Goal: Check status: Check status

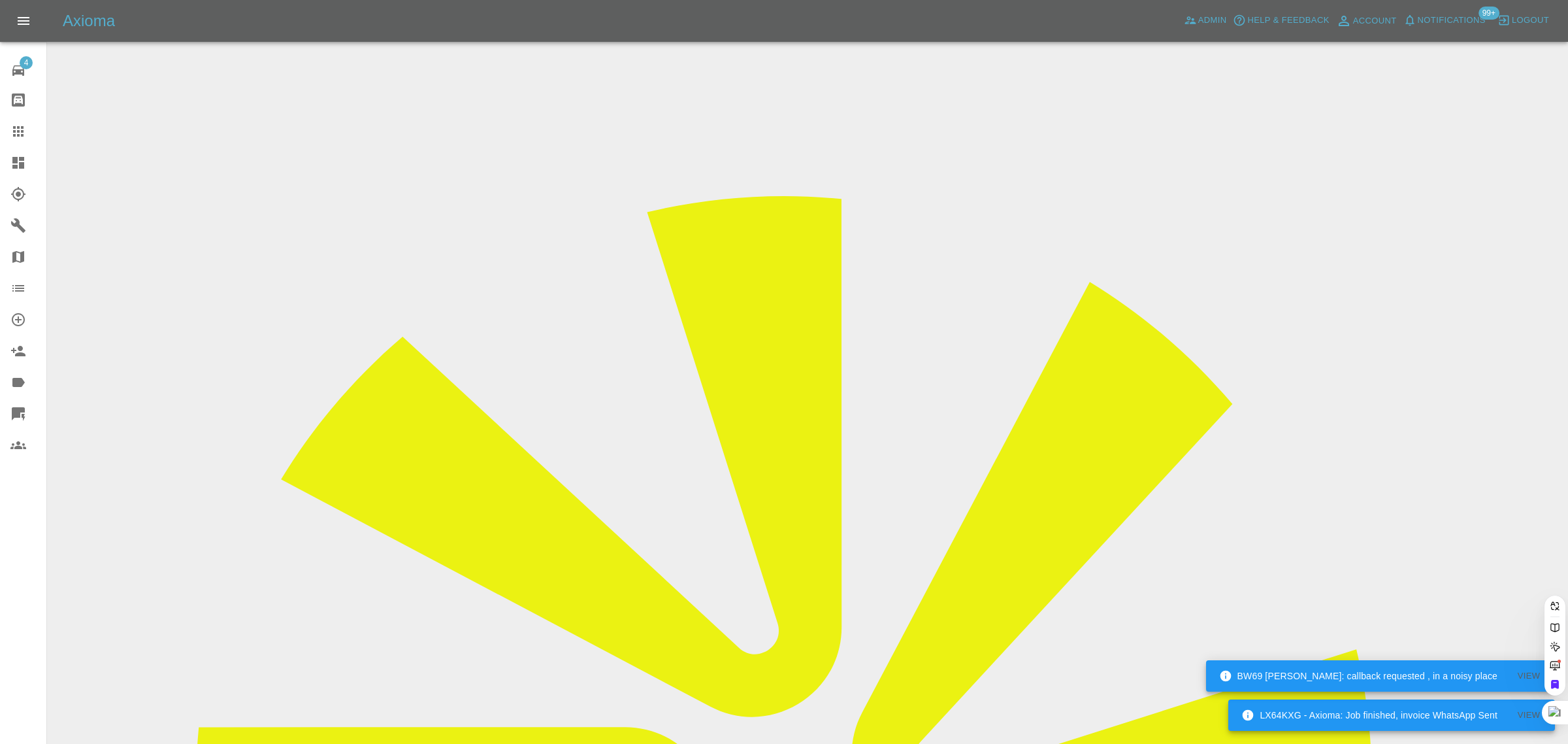
paste input "[EMAIL_ADDRESS][DOMAIN_NAME]"
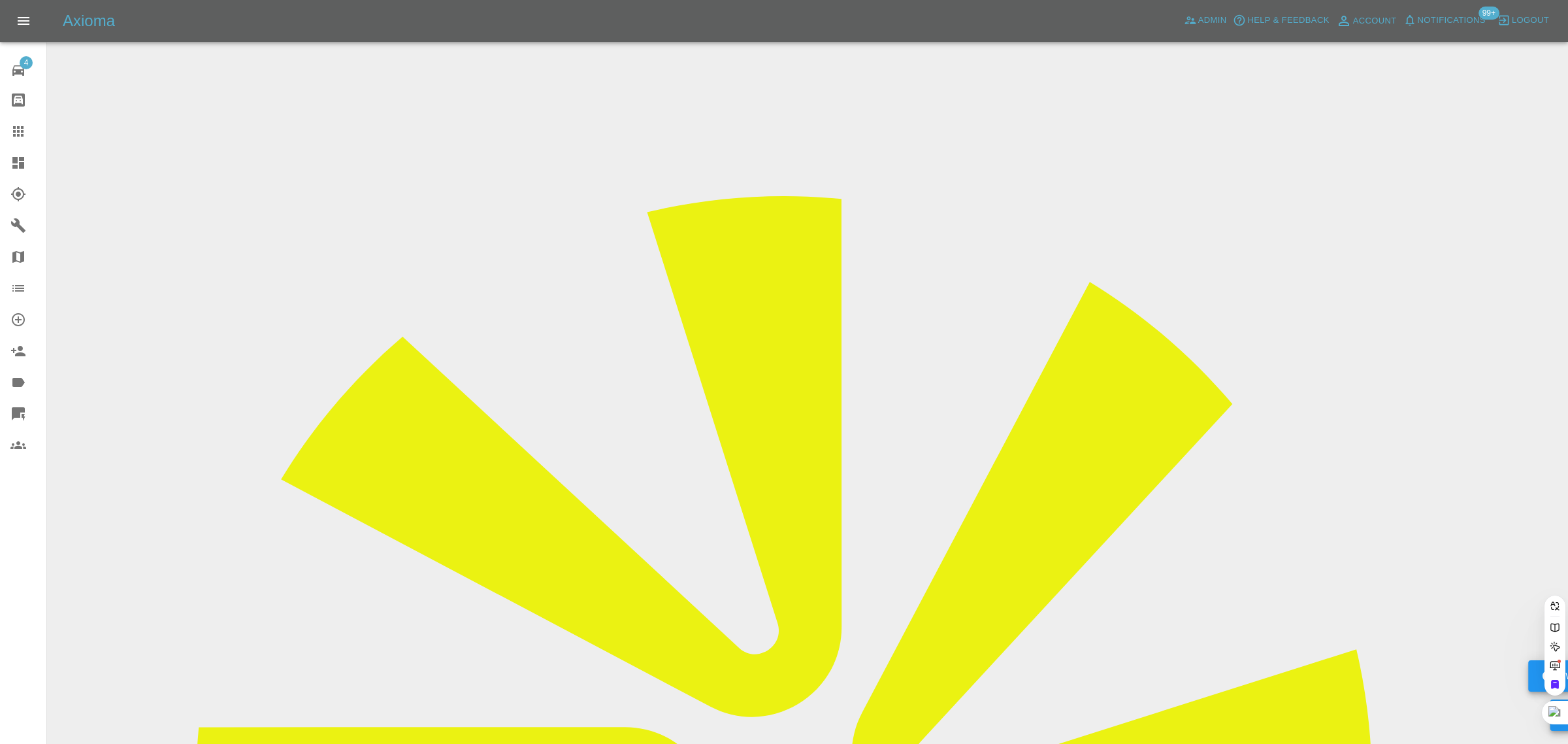
type input "[EMAIL_ADDRESS][DOMAIN_NAME]"
click at [17, 590] on div "4 Repair home Bodyshop home Claims Dashboard Explorer Garages Map Organization …" at bounding box center [23, 372] width 47 height 744
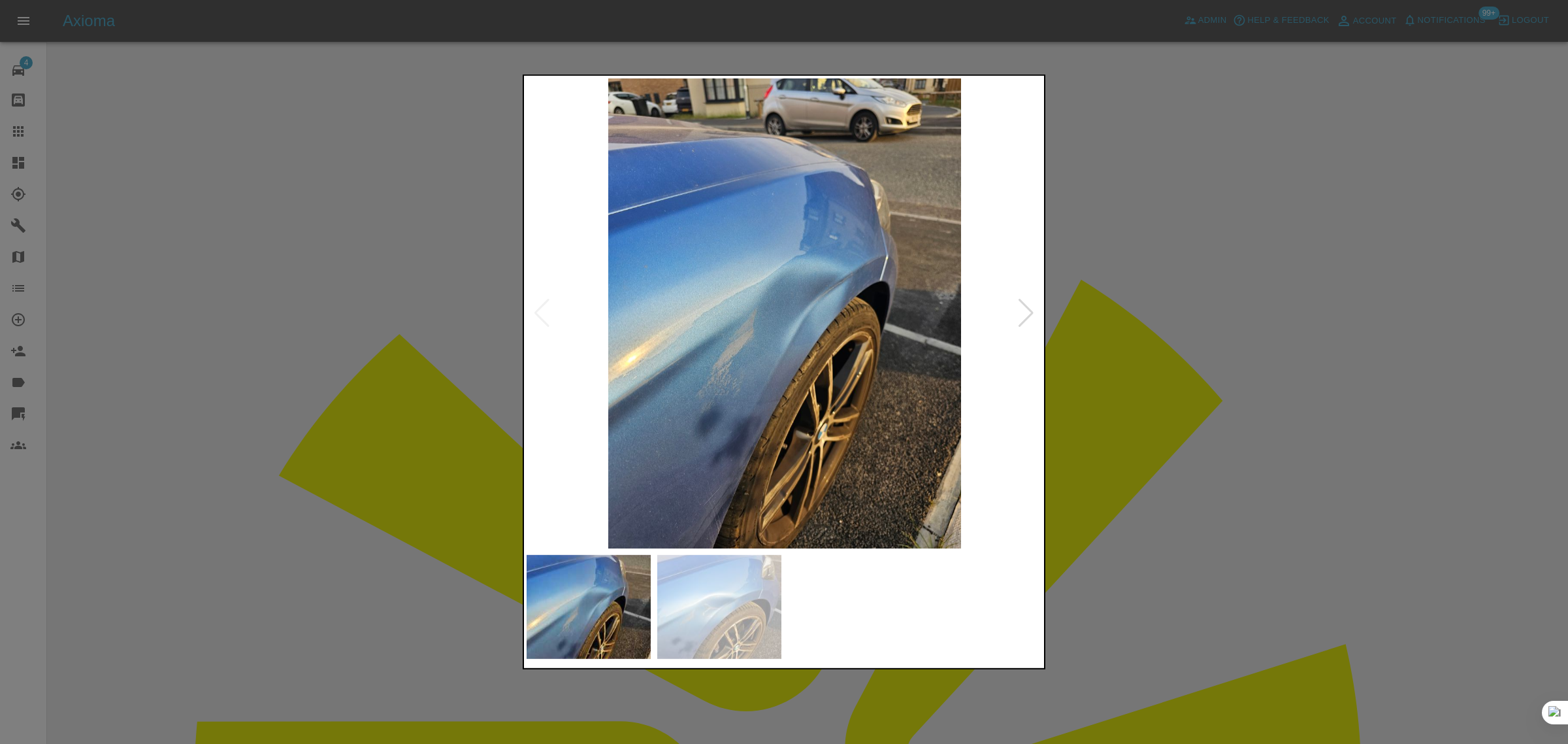
click at [1121, 364] on div at bounding box center [784, 372] width 1568 height 744
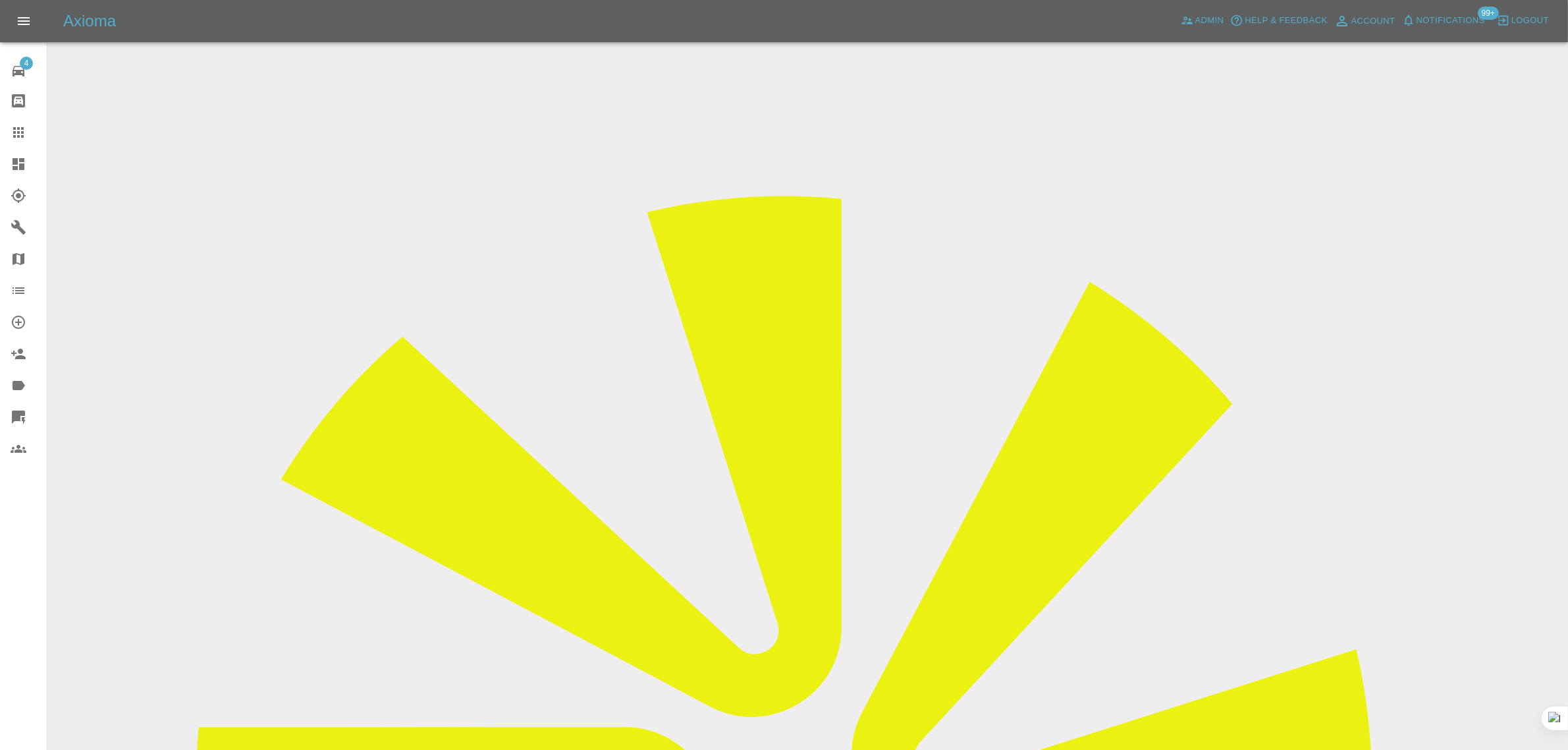
click at [20, 126] on icon at bounding box center [18, 132] width 16 height 16
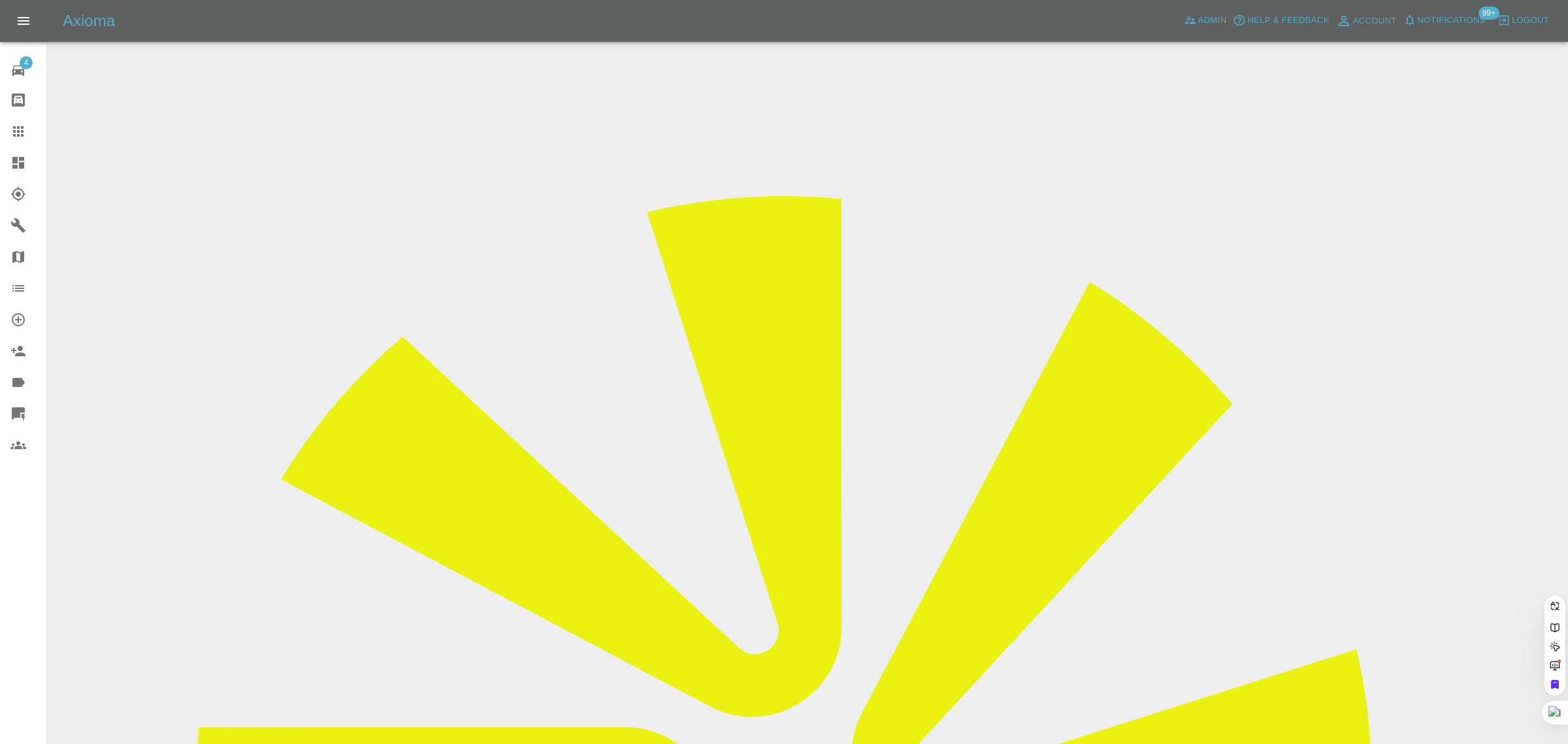
paste input "VO74TGZ"
type input "VO74TGZ"
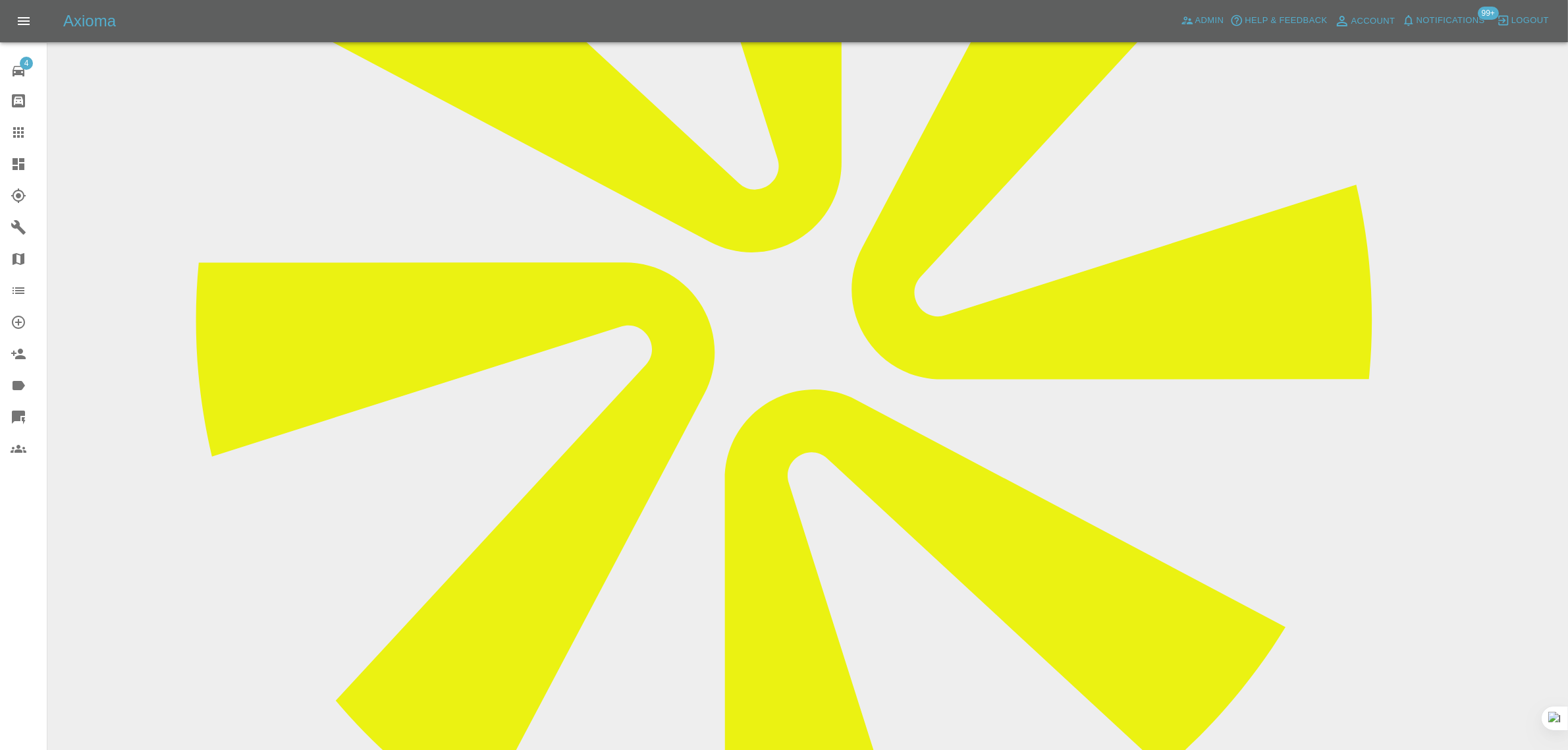
scroll to position [412, 0]
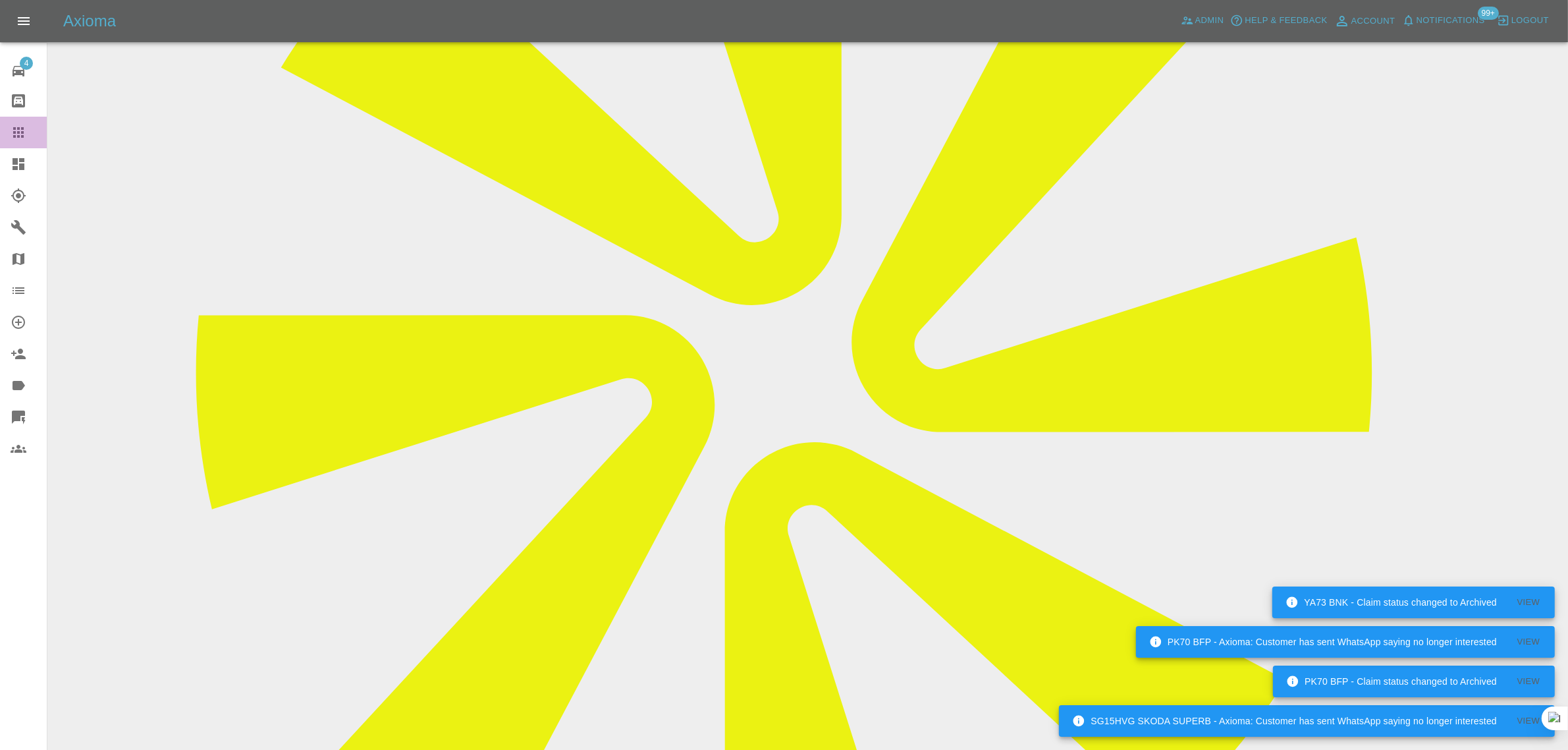
drag, startPoint x: 27, startPoint y: 124, endPoint x: 340, endPoint y: 206, distance: 323.6
click at [27, 125] on div at bounding box center [29, 132] width 37 height 16
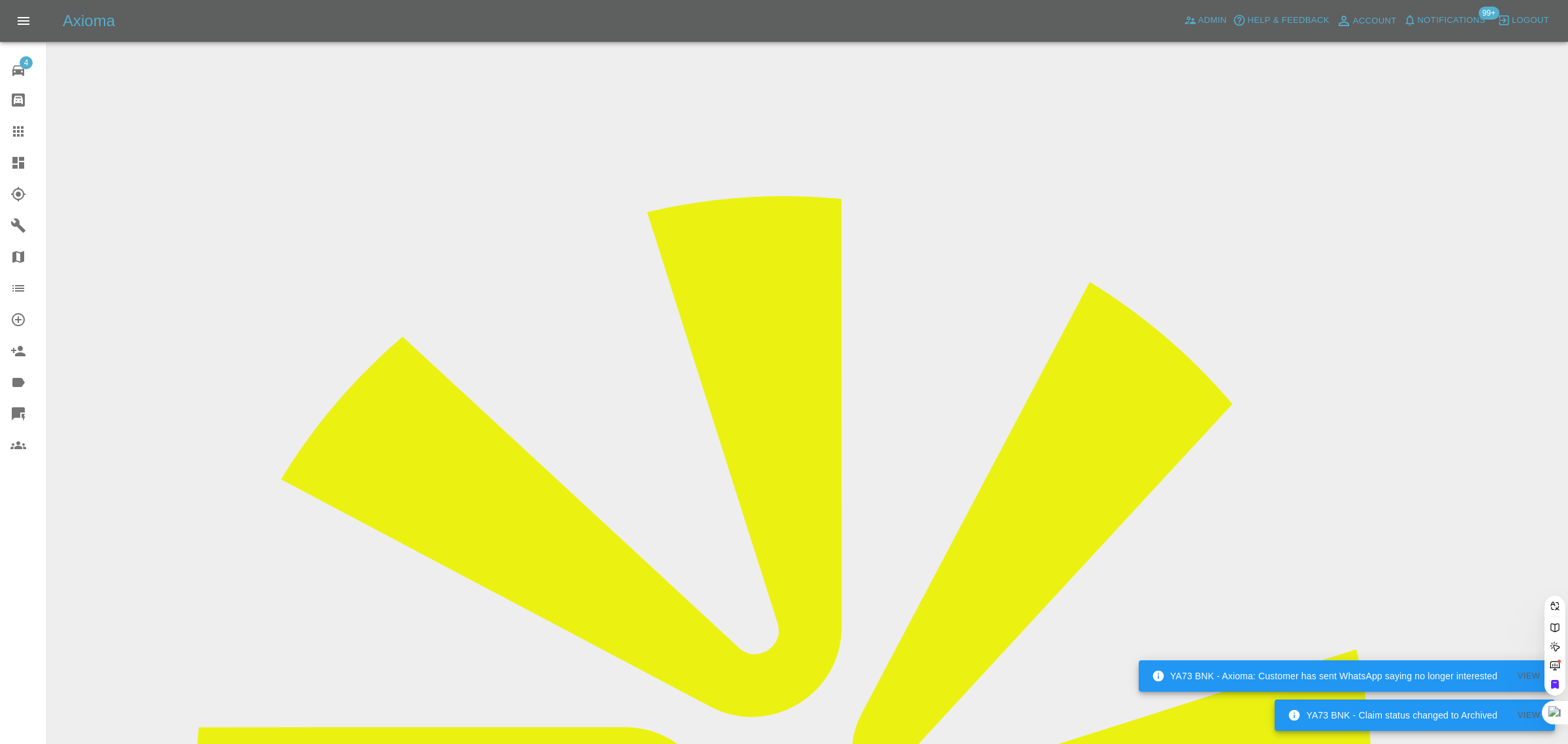
paste input "[EMAIL_ADDRESS][DOMAIN_NAME]"
type input "[EMAIL_ADDRESS][DOMAIN_NAME]"
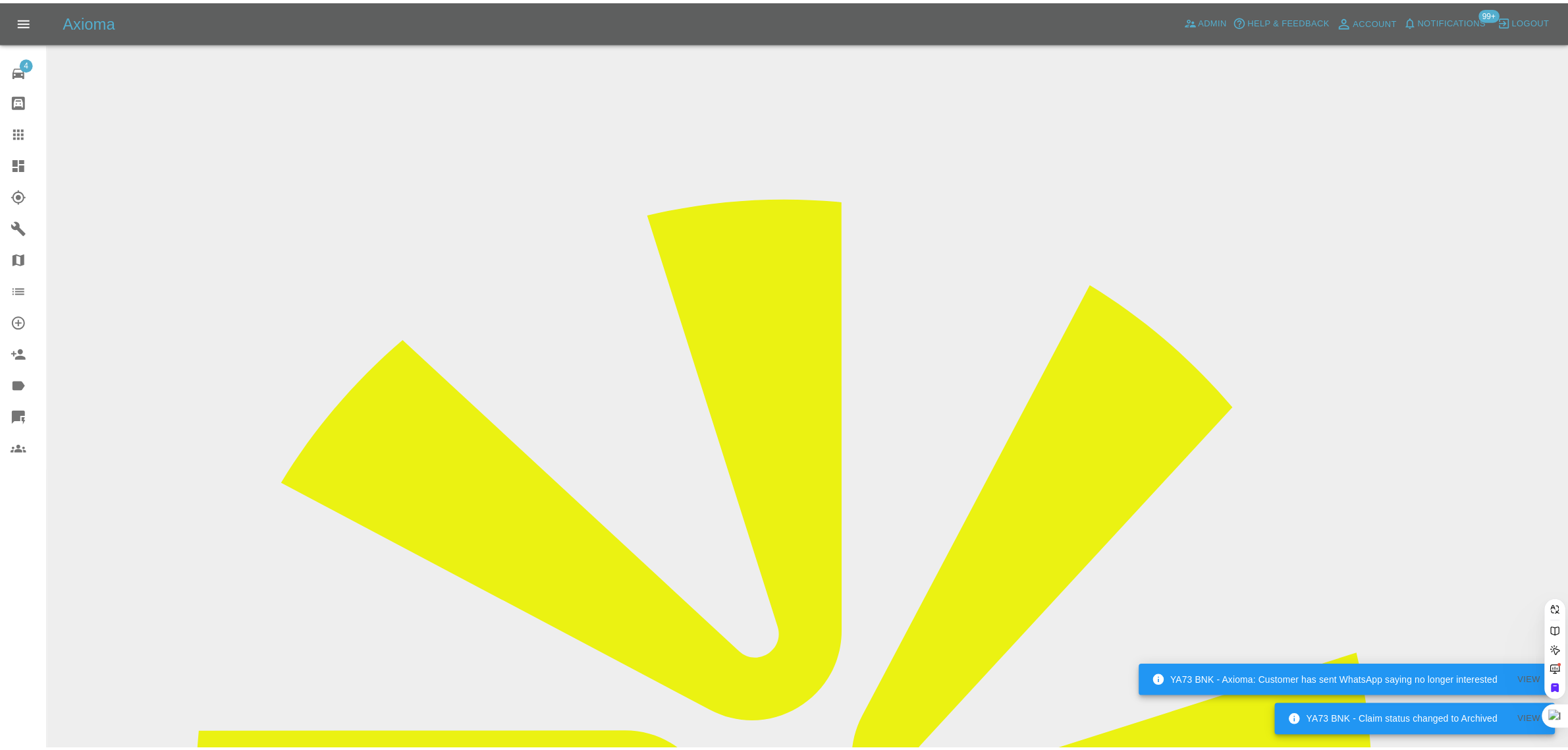
scroll to position [0, 0]
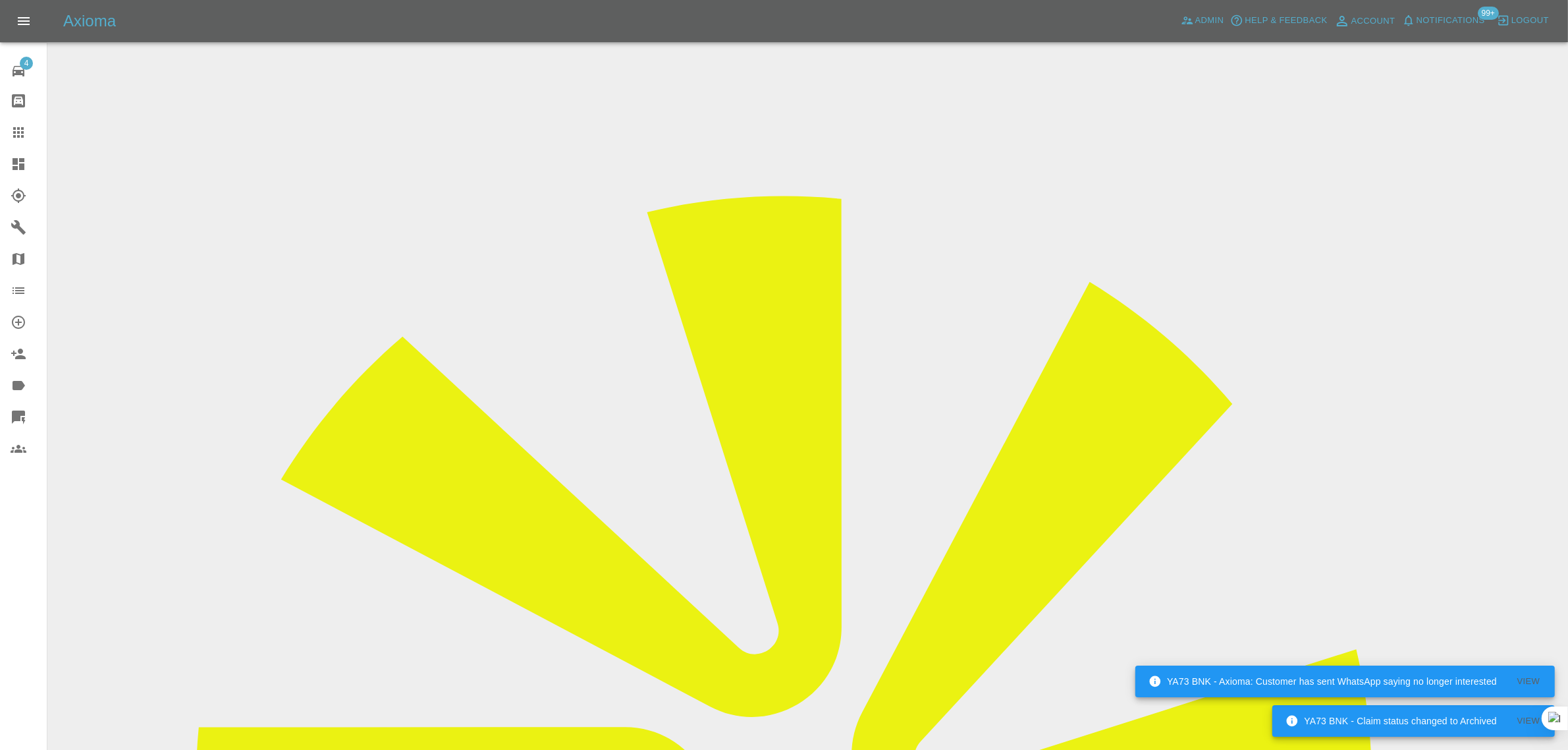
scroll to position [576, 0]
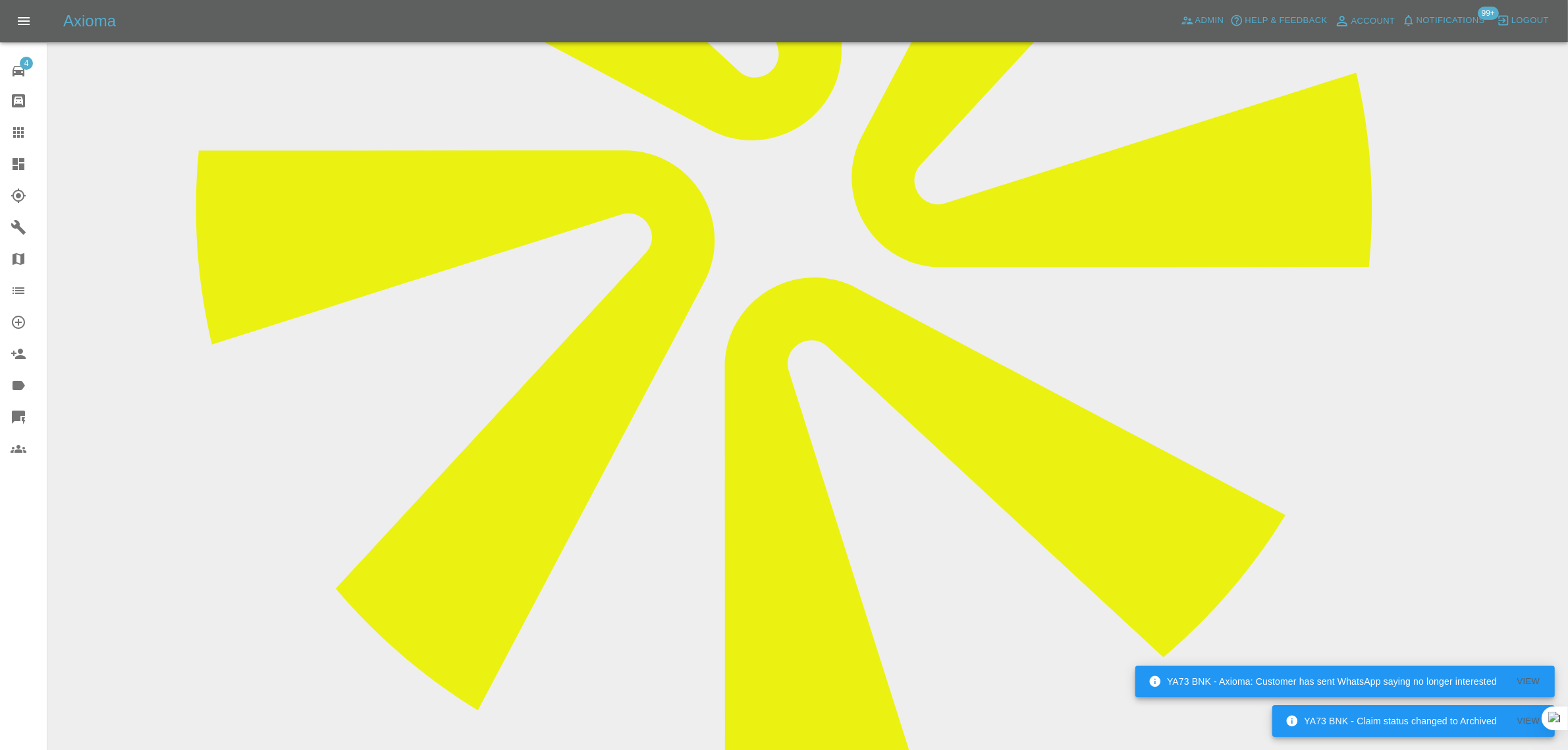
paste textarea "I just spoke to [PERSON_NAME], he can’t come [DATE], he is having bad [MEDICAL_…"
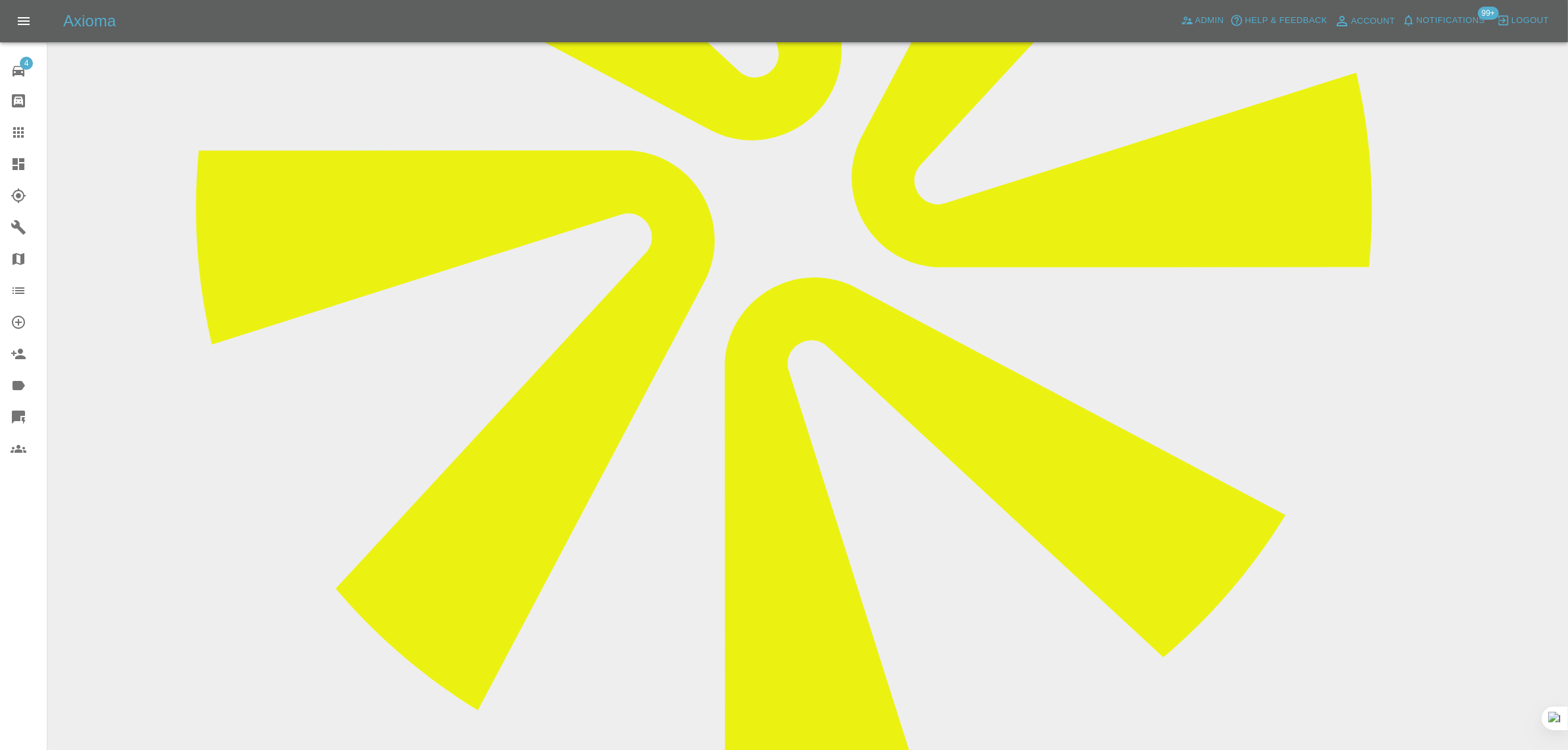
type textarea "I just spoke to [PERSON_NAME], he can’t come [DATE], he is having bad [MEDICAL_…"
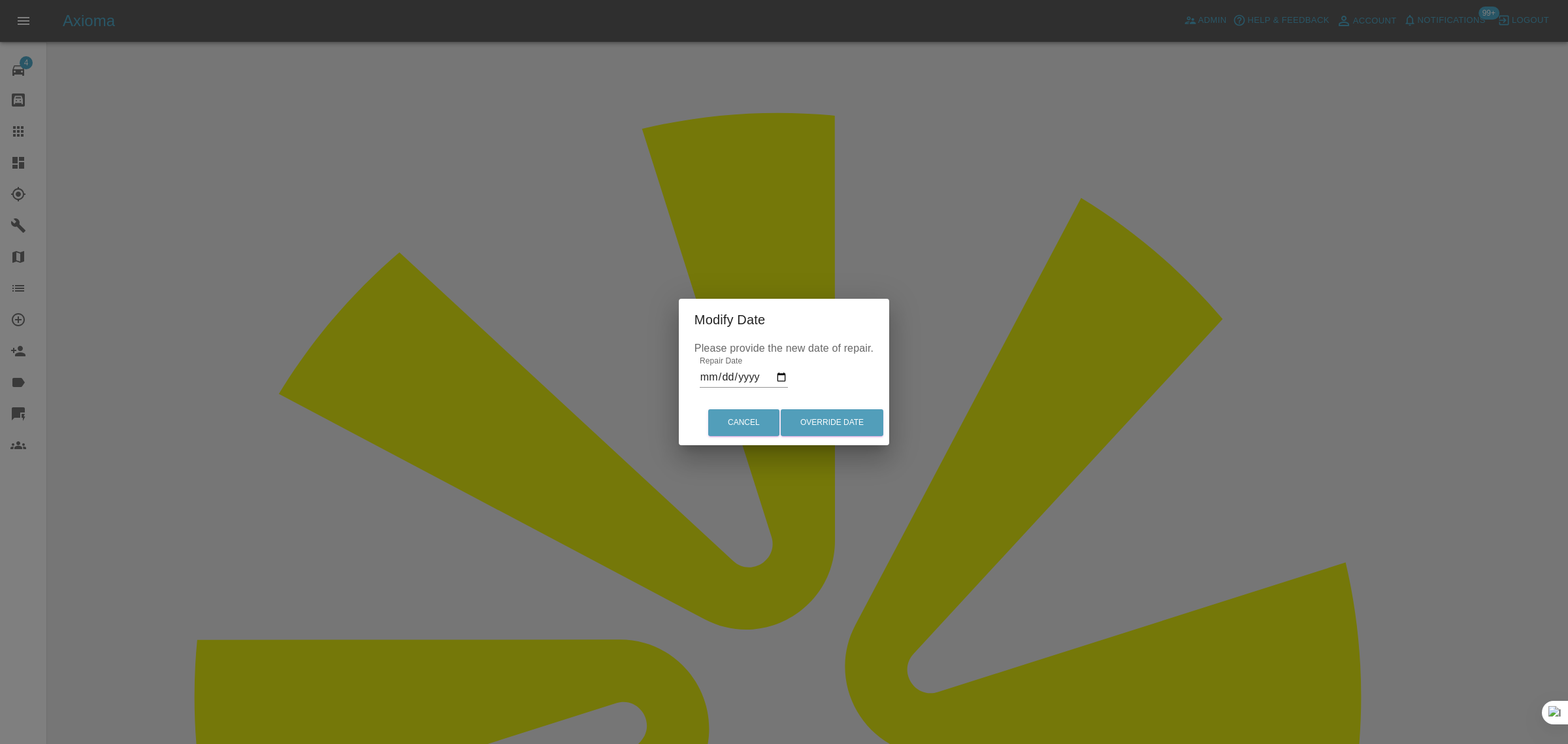
click at [746, 379] on input "[DATE]" at bounding box center [744, 377] width 88 height 21
click at [782, 379] on input "[DATE]" at bounding box center [744, 377] width 88 height 21
type input "[DATE]"
click at [827, 426] on button "Override Date" at bounding box center [832, 422] width 102 height 27
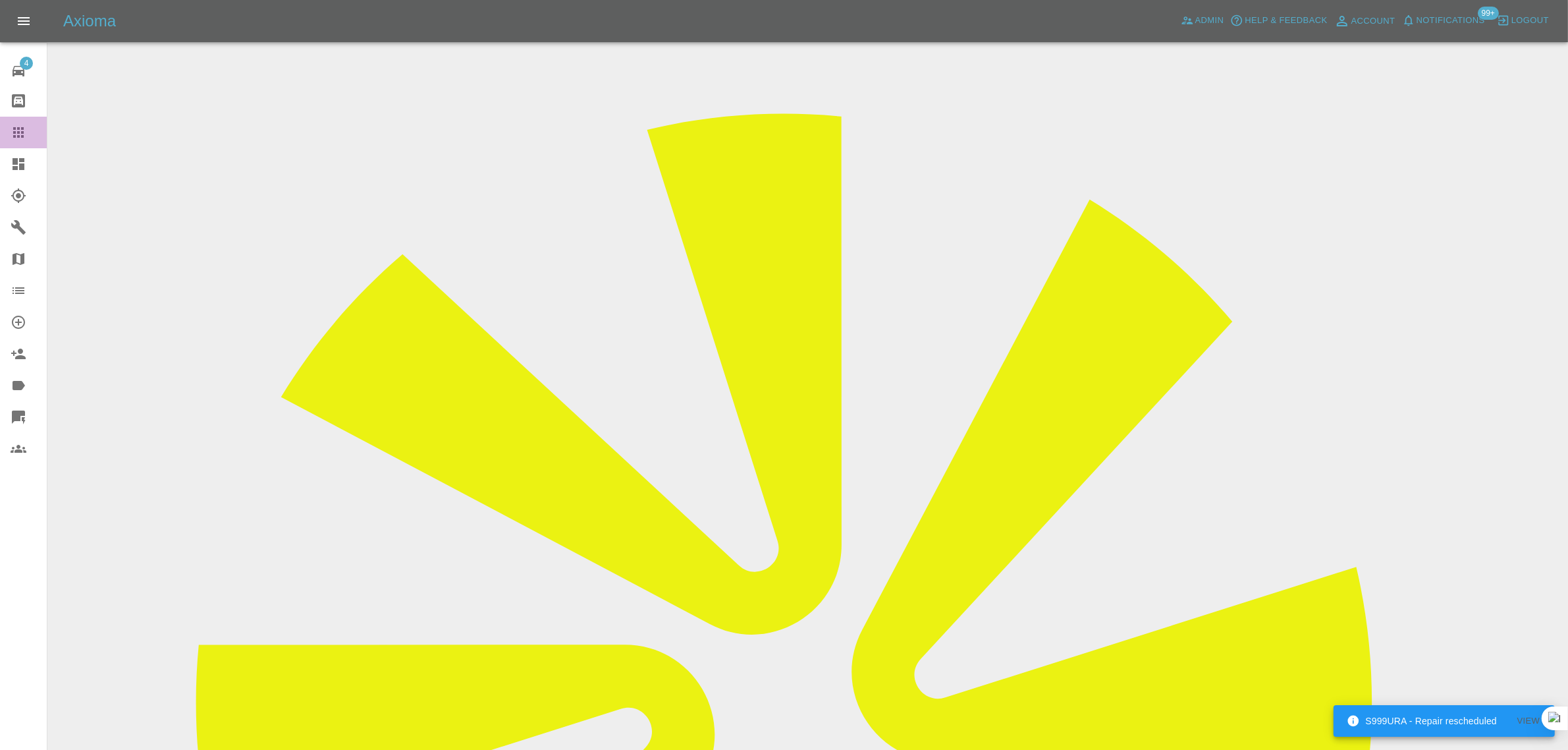
click at [18, 140] on link "Claims" at bounding box center [23, 132] width 47 height 31
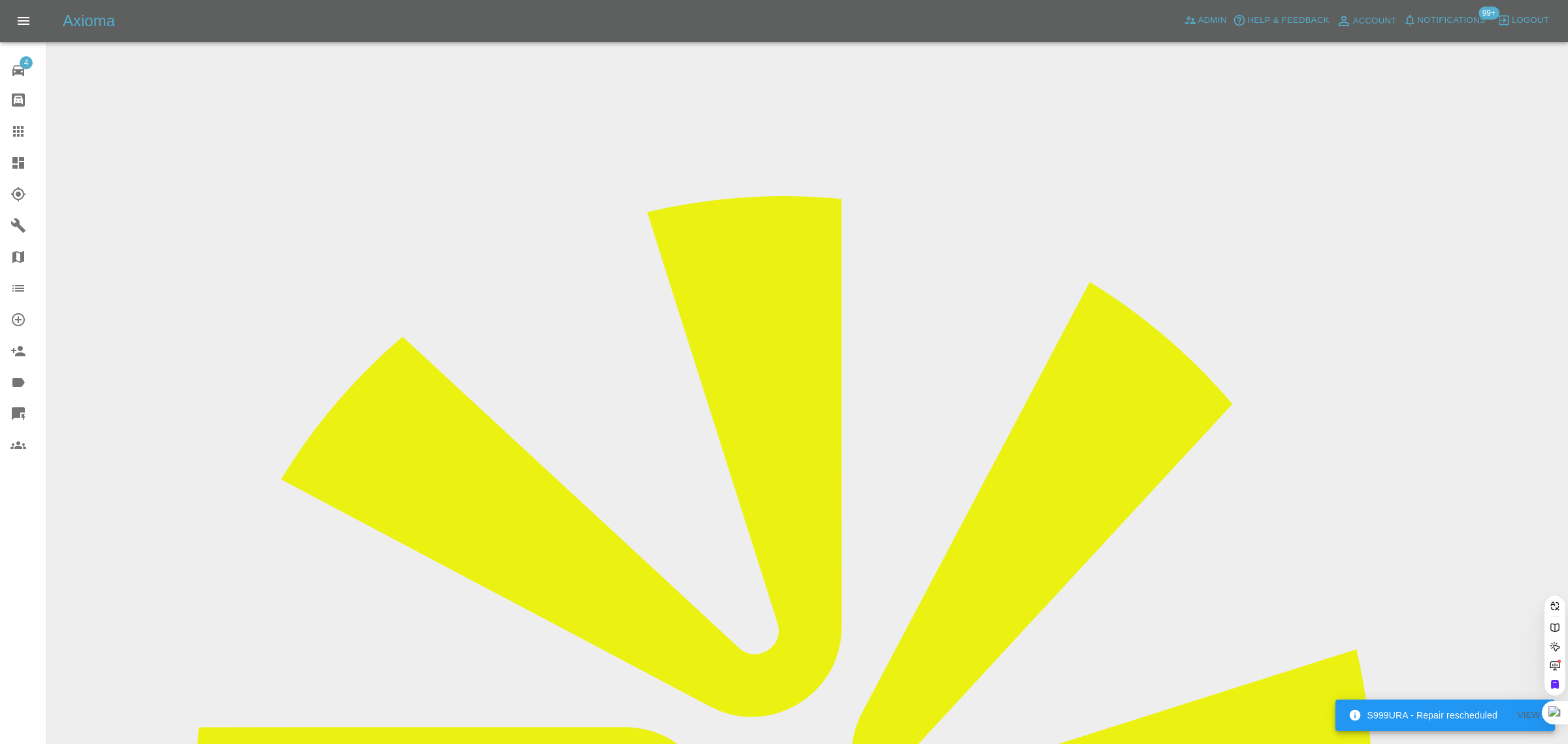
paste input "[EMAIL_ADDRESS][DOMAIN_NAME]"
type input "[EMAIL_ADDRESS][DOMAIN_NAME]"
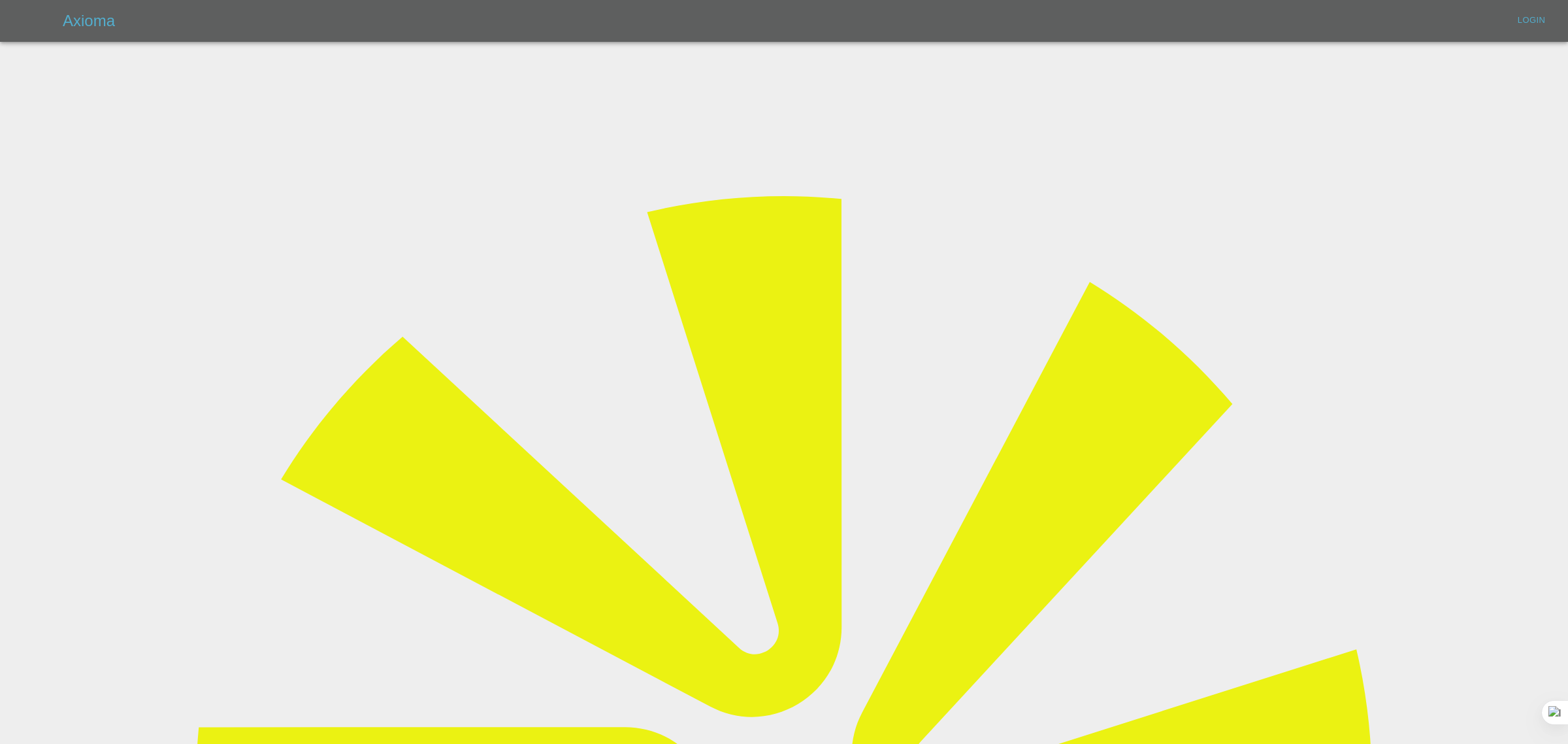
type input "[EMAIL_ADDRESS][DOMAIN_NAME]"
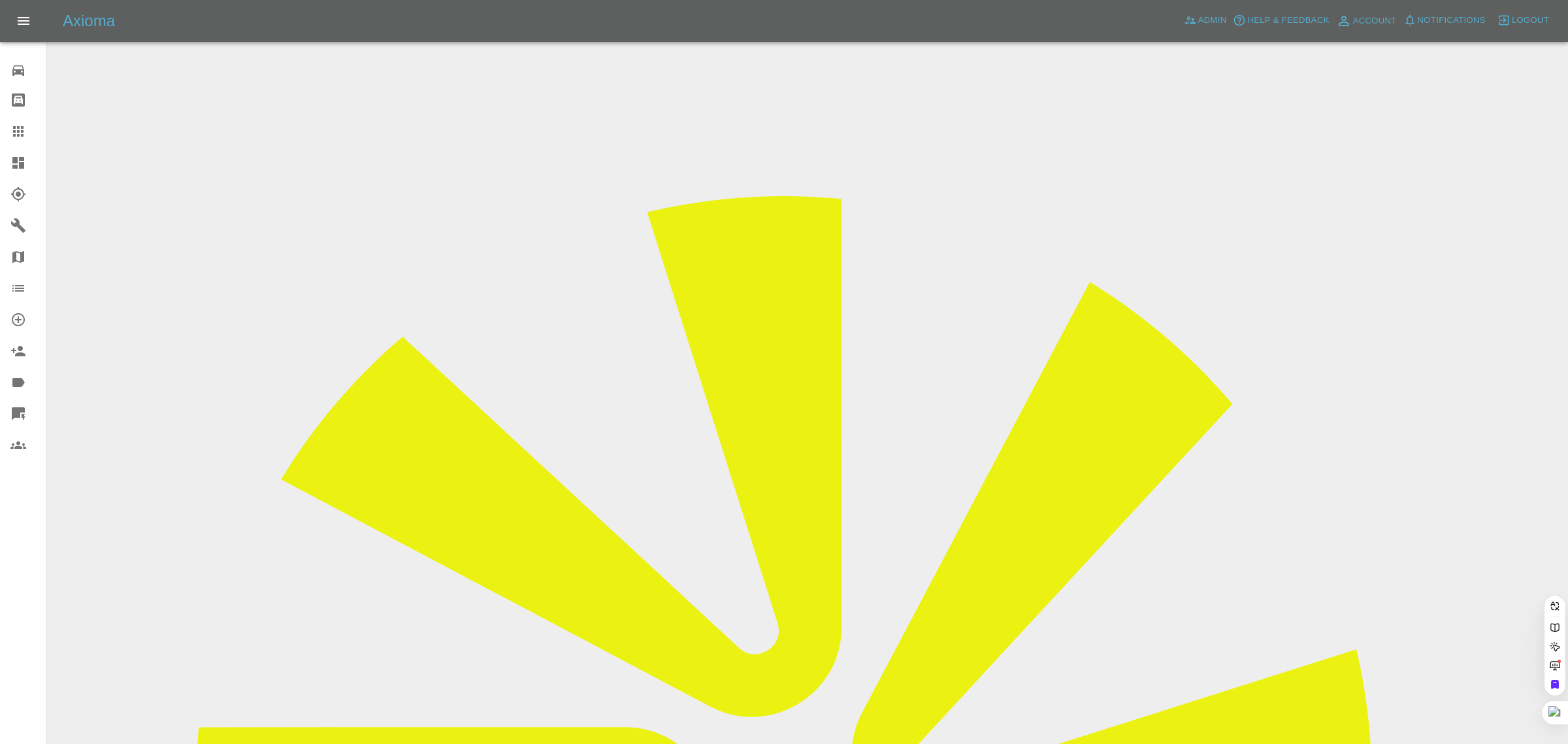
paste input "[EMAIL_ADDRESS][DOMAIN_NAME]"
type input "[EMAIL_ADDRESS][DOMAIN_NAME]"
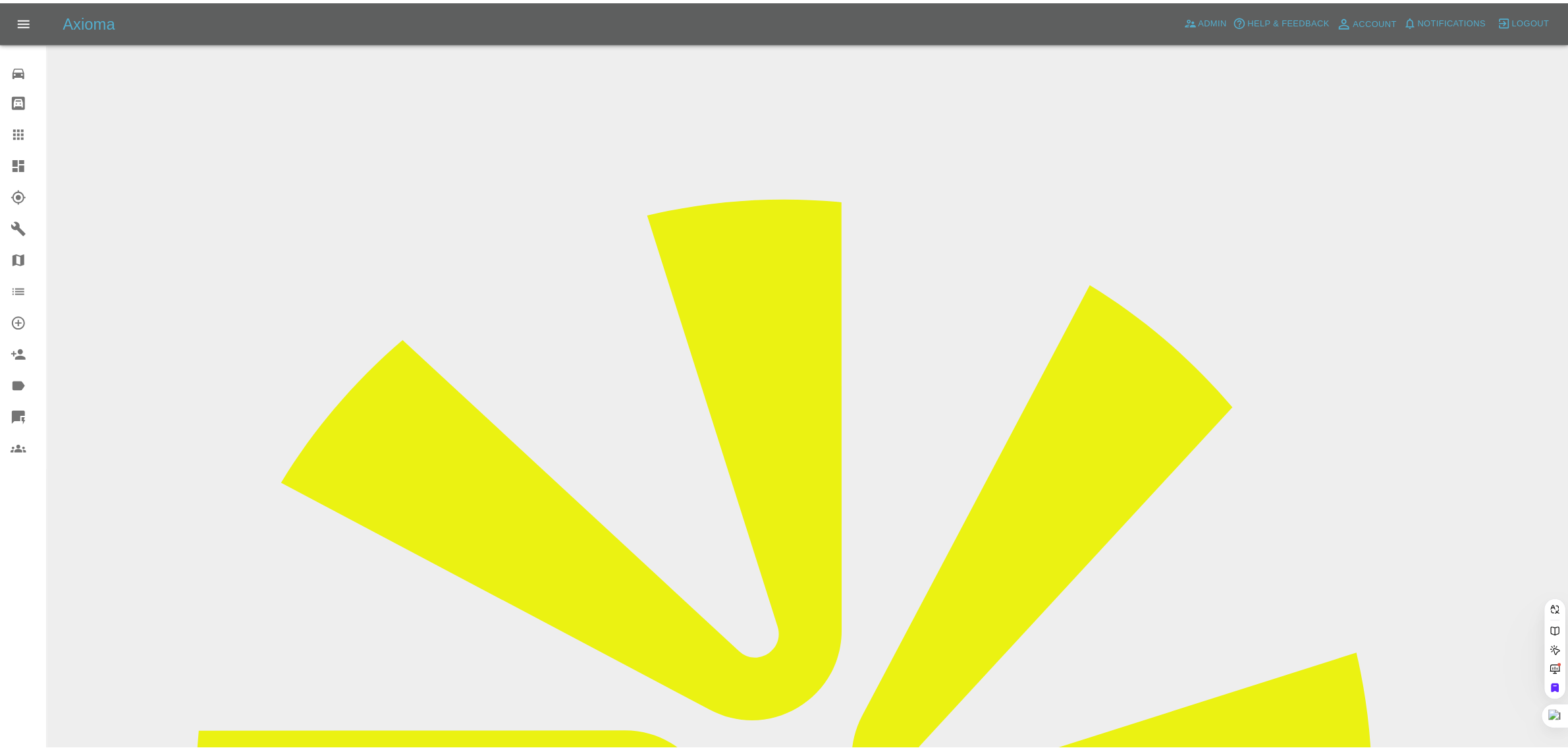
scroll to position [0, 15]
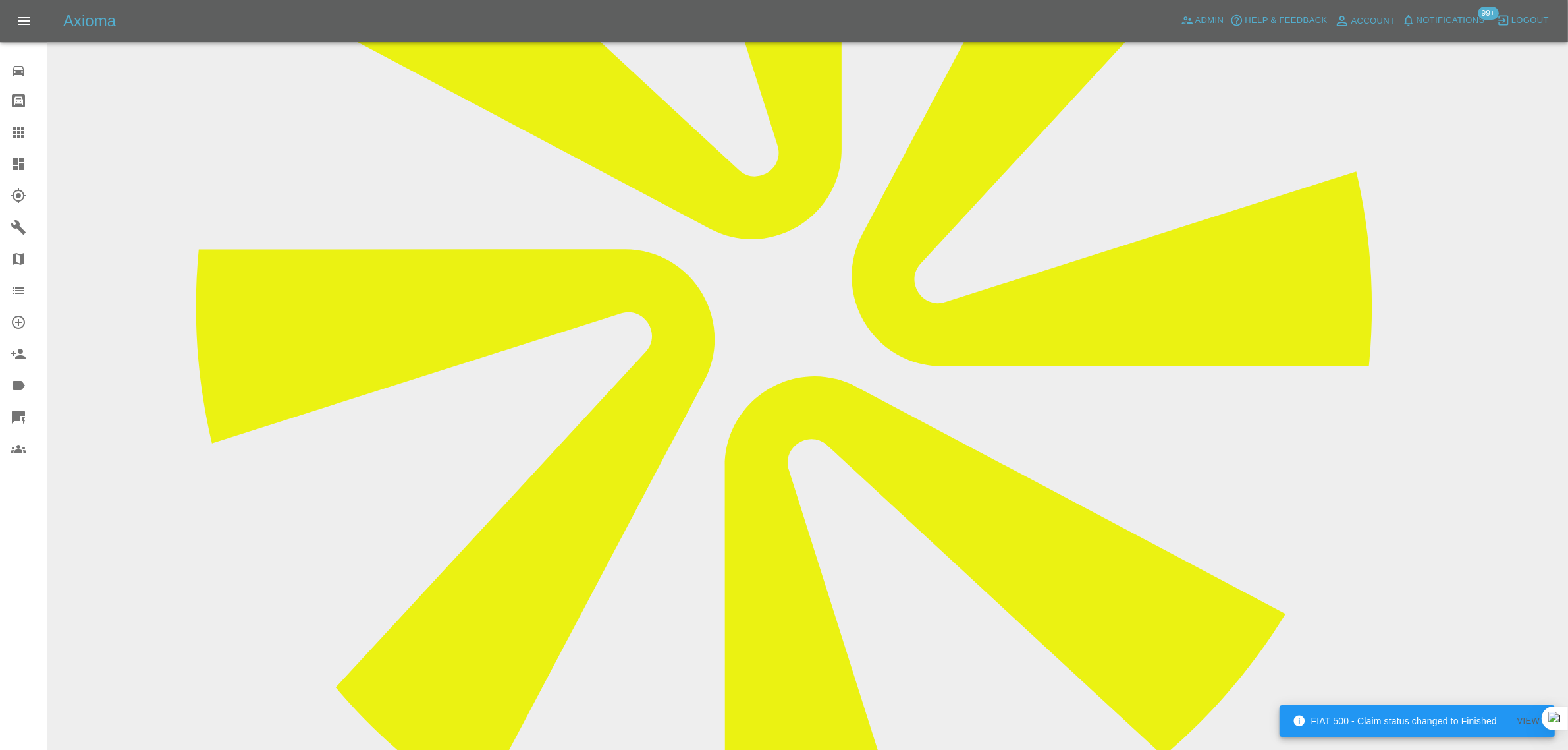
scroll to position [247, 0]
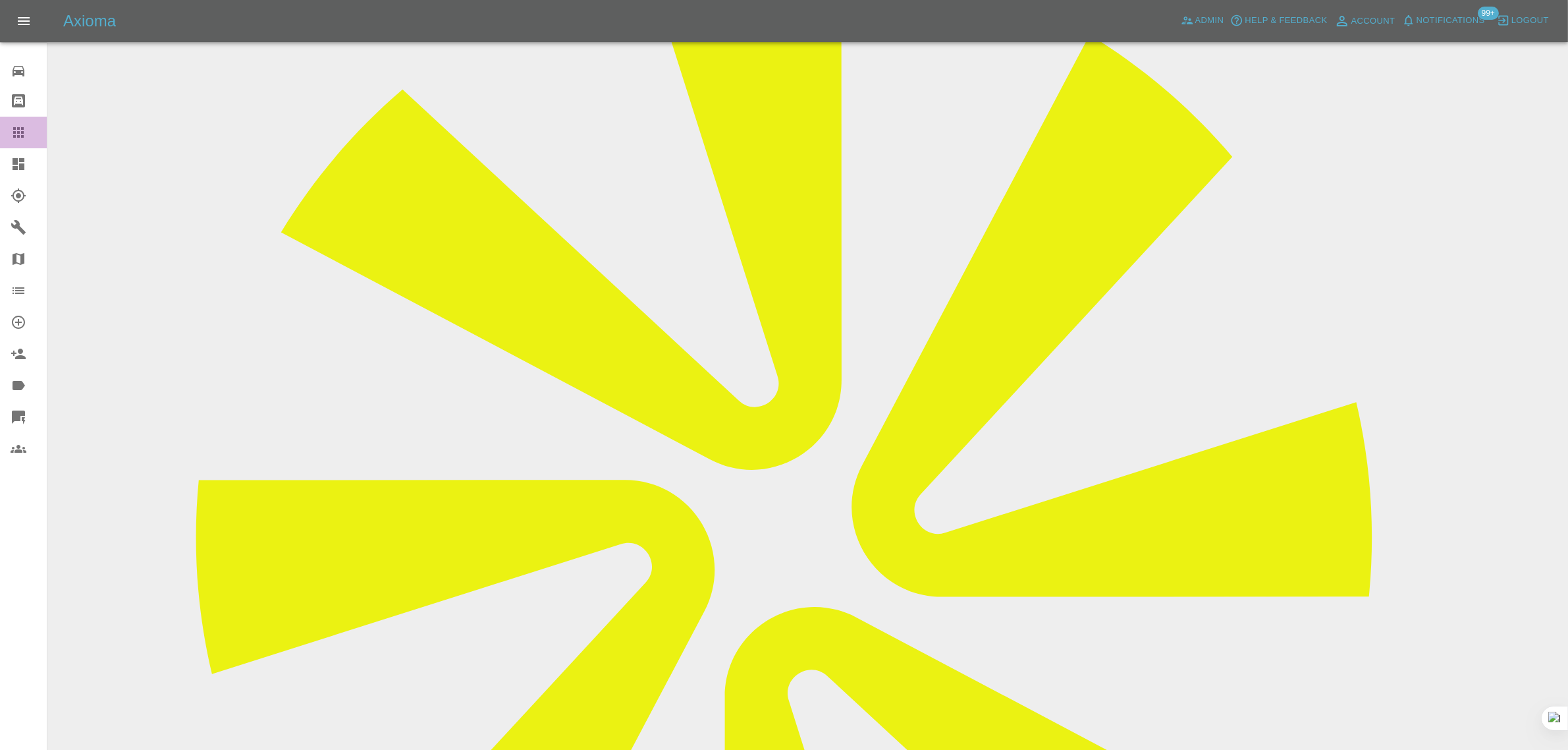
click at [15, 136] on icon at bounding box center [18, 132] width 10 height 10
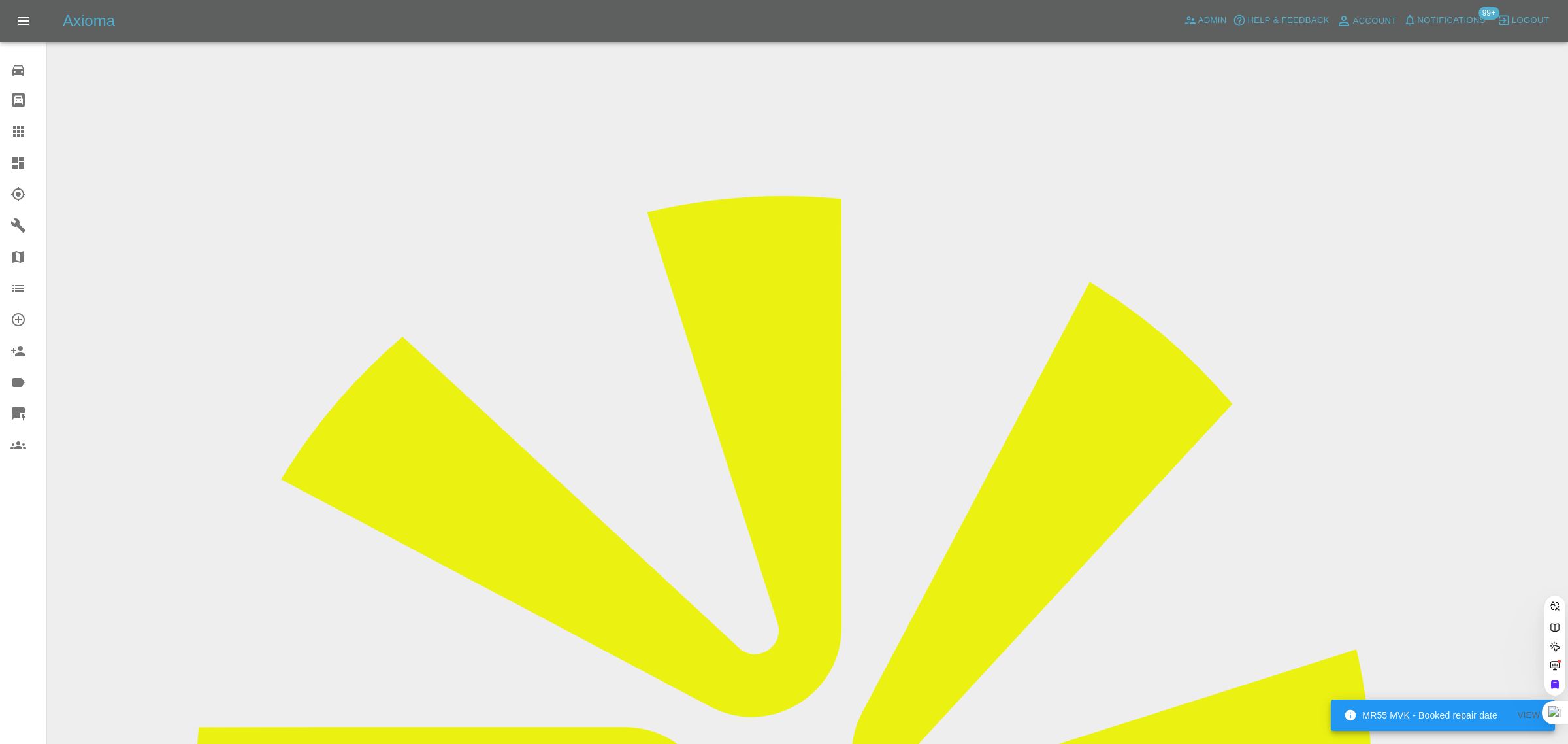
paste input "[EMAIL_ADDRESS][DOMAIN_NAME]"
type input "[EMAIL_ADDRESS][DOMAIN_NAME]"
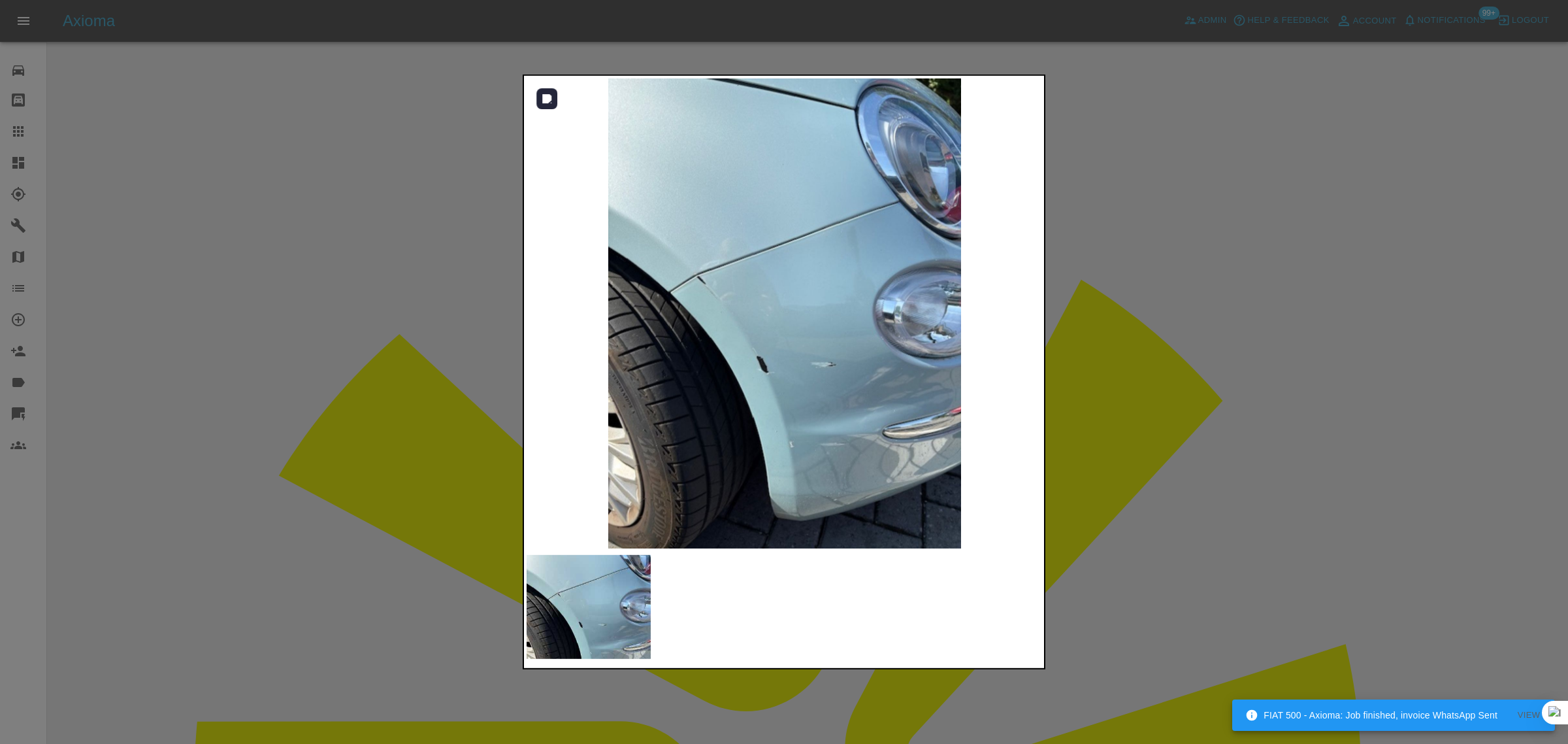
click at [831, 322] on img at bounding box center [784, 313] width 516 height 470
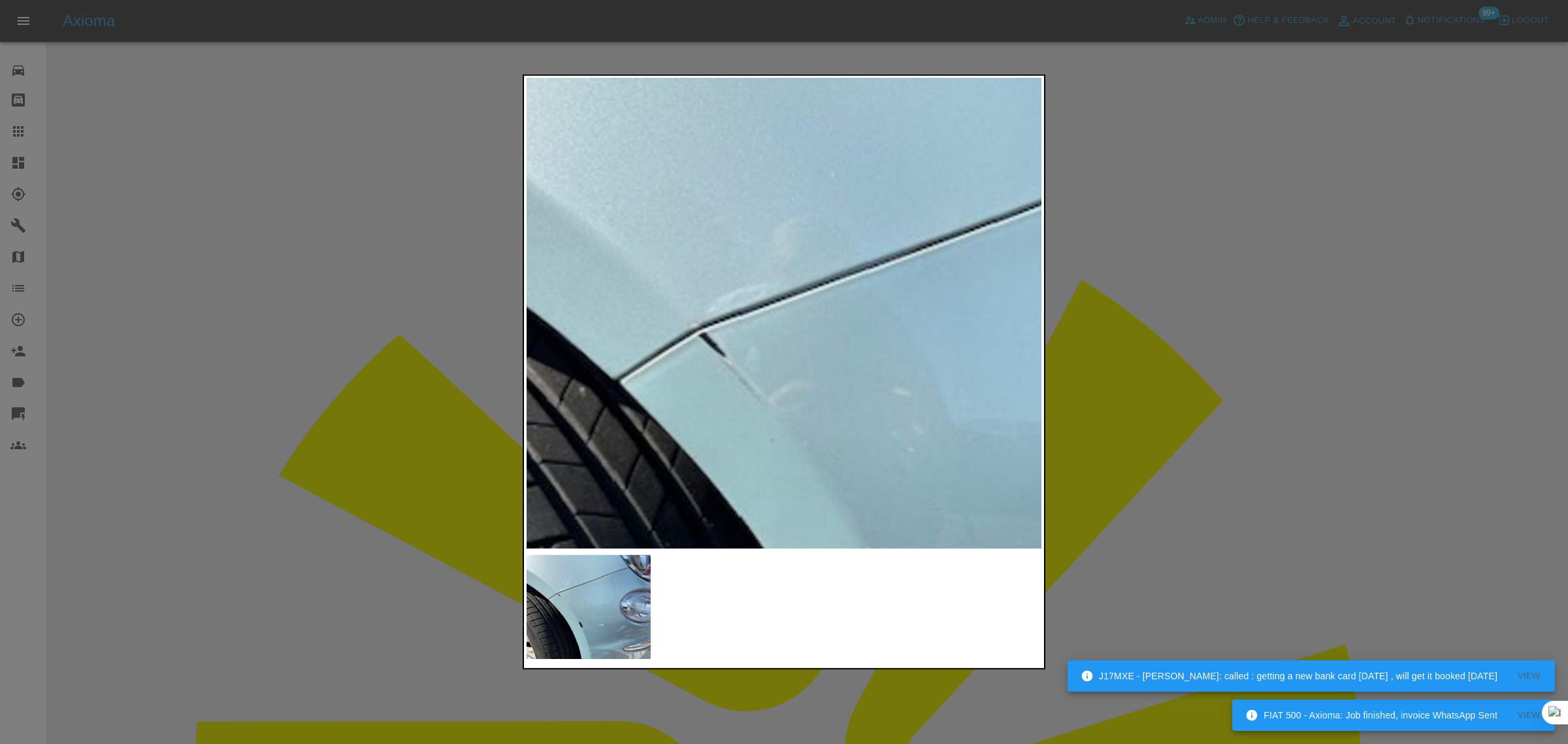
click at [1099, 461] on div at bounding box center [784, 372] width 1568 height 744
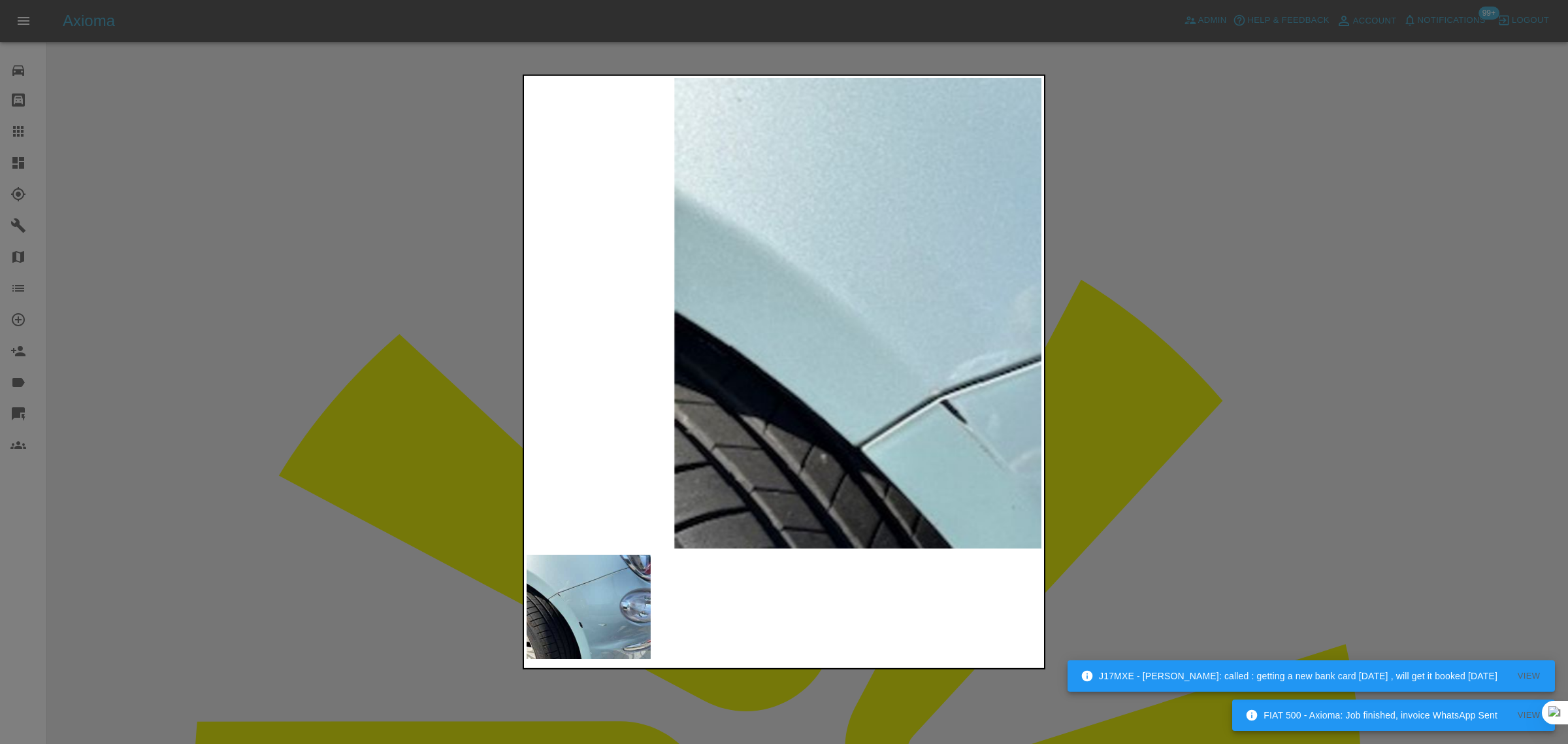
click at [406, 346] on div at bounding box center [784, 372] width 1568 height 744
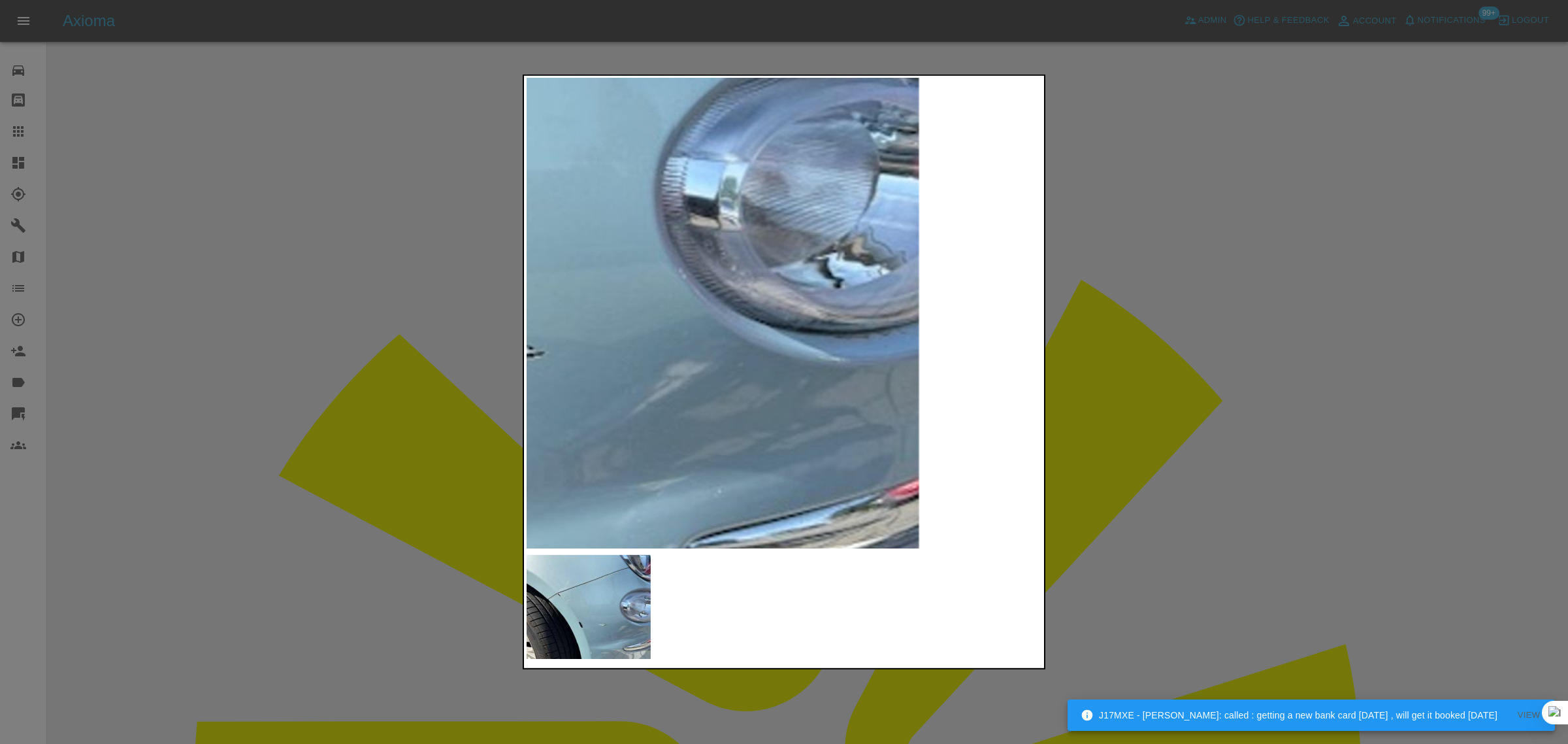
click at [720, 115] on img at bounding box center [390, 198] width 1548 height 1409
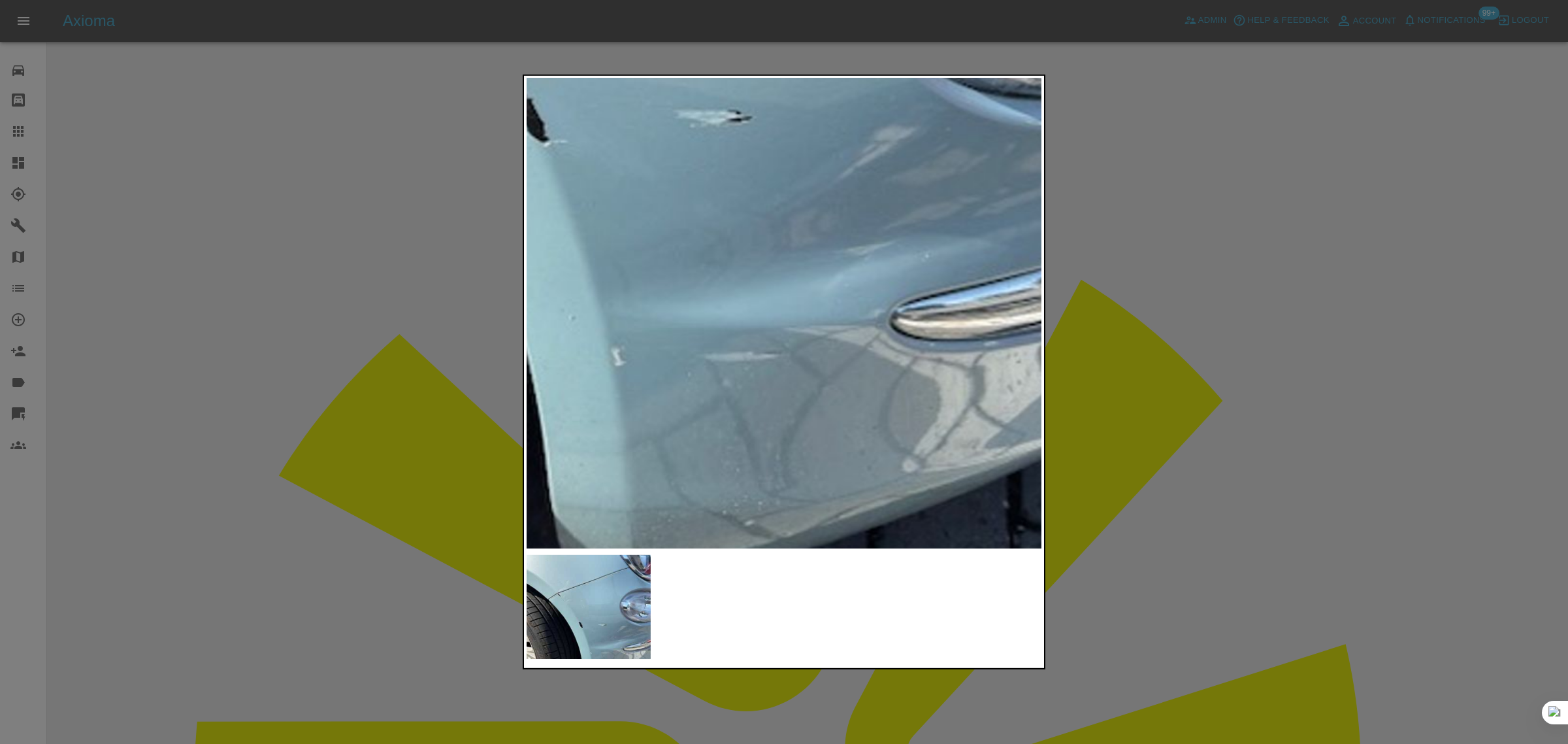
click at [873, 63] on div at bounding box center [784, 372] width 1568 height 744
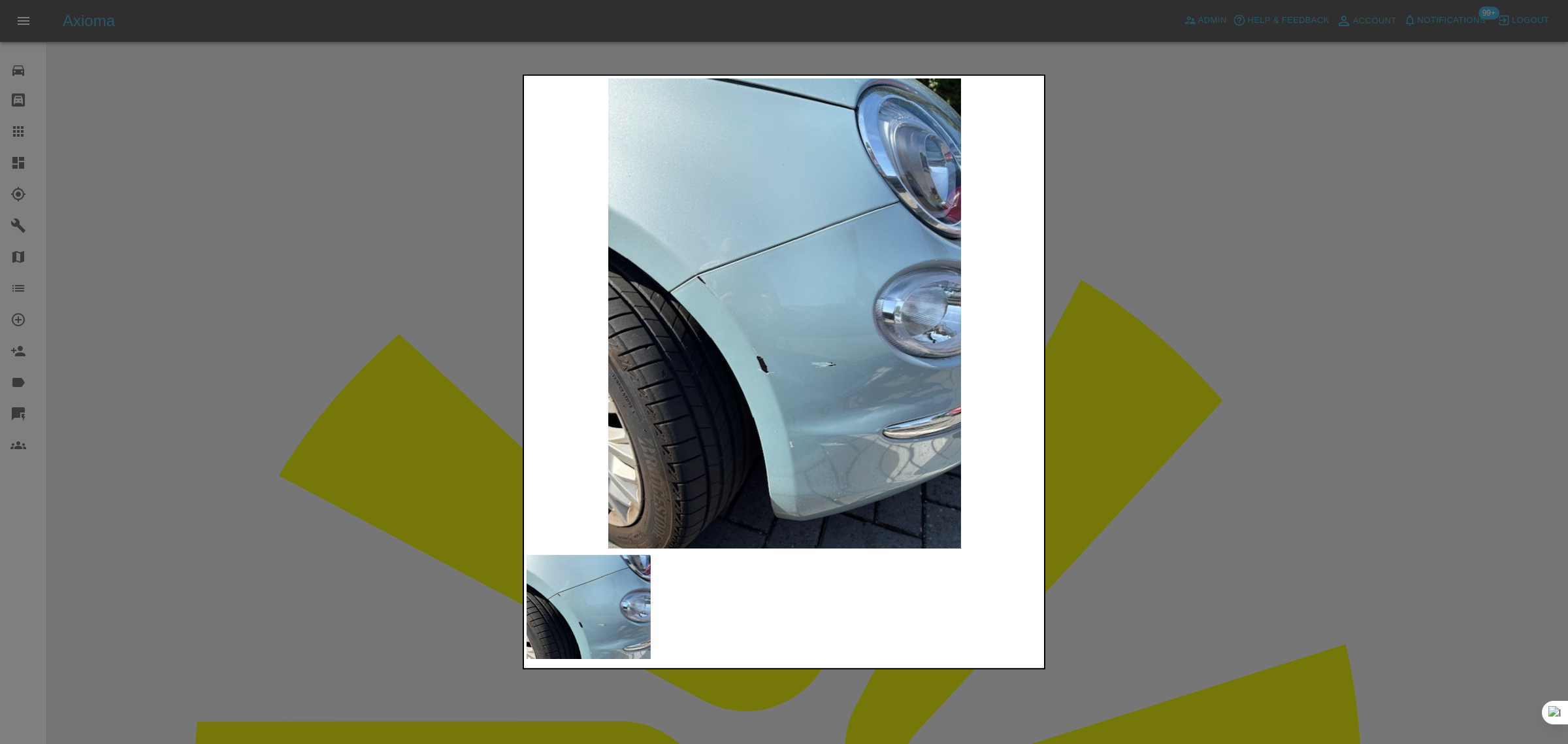
click at [1115, 392] on div at bounding box center [784, 372] width 1568 height 744
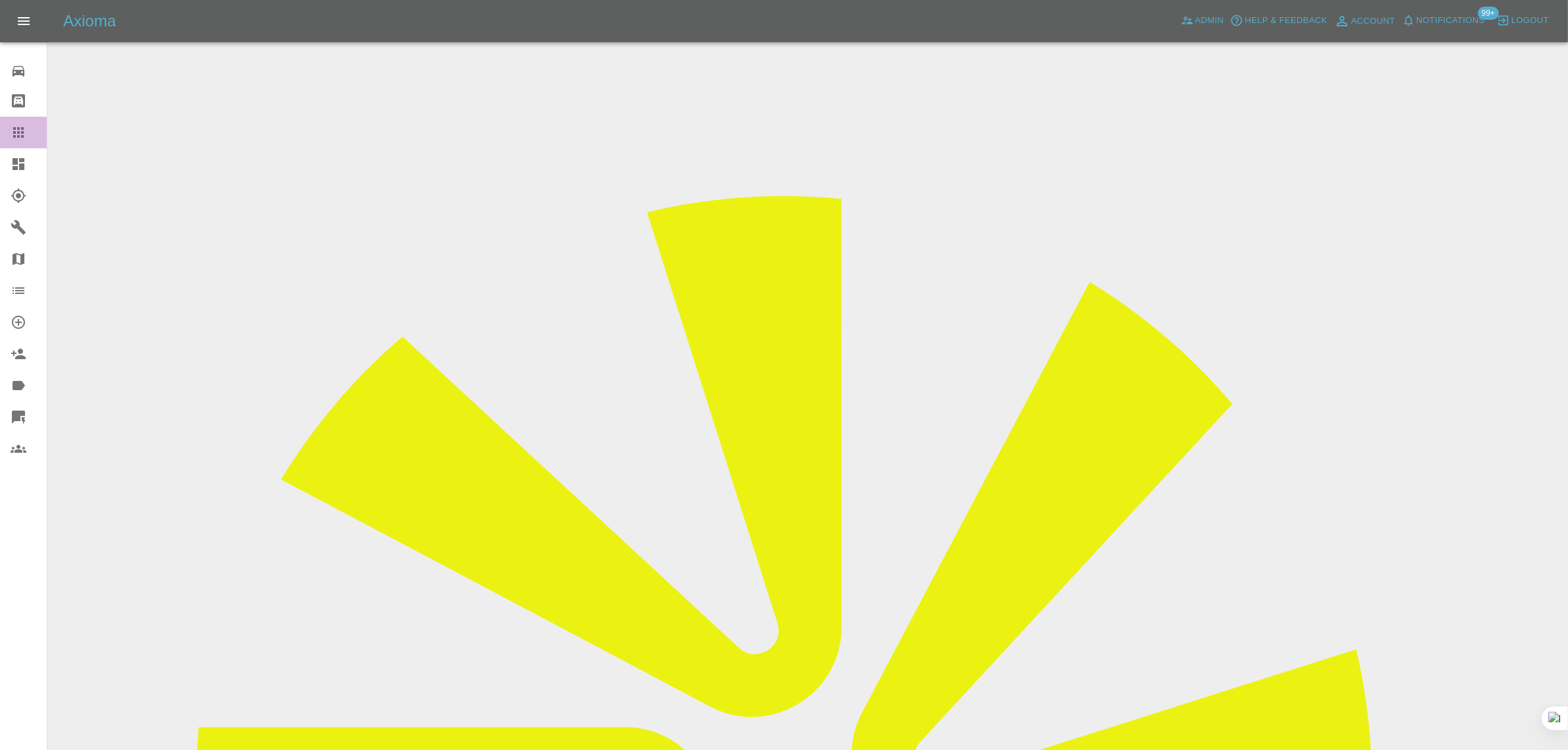
click at [14, 125] on icon at bounding box center [18, 132] width 16 height 16
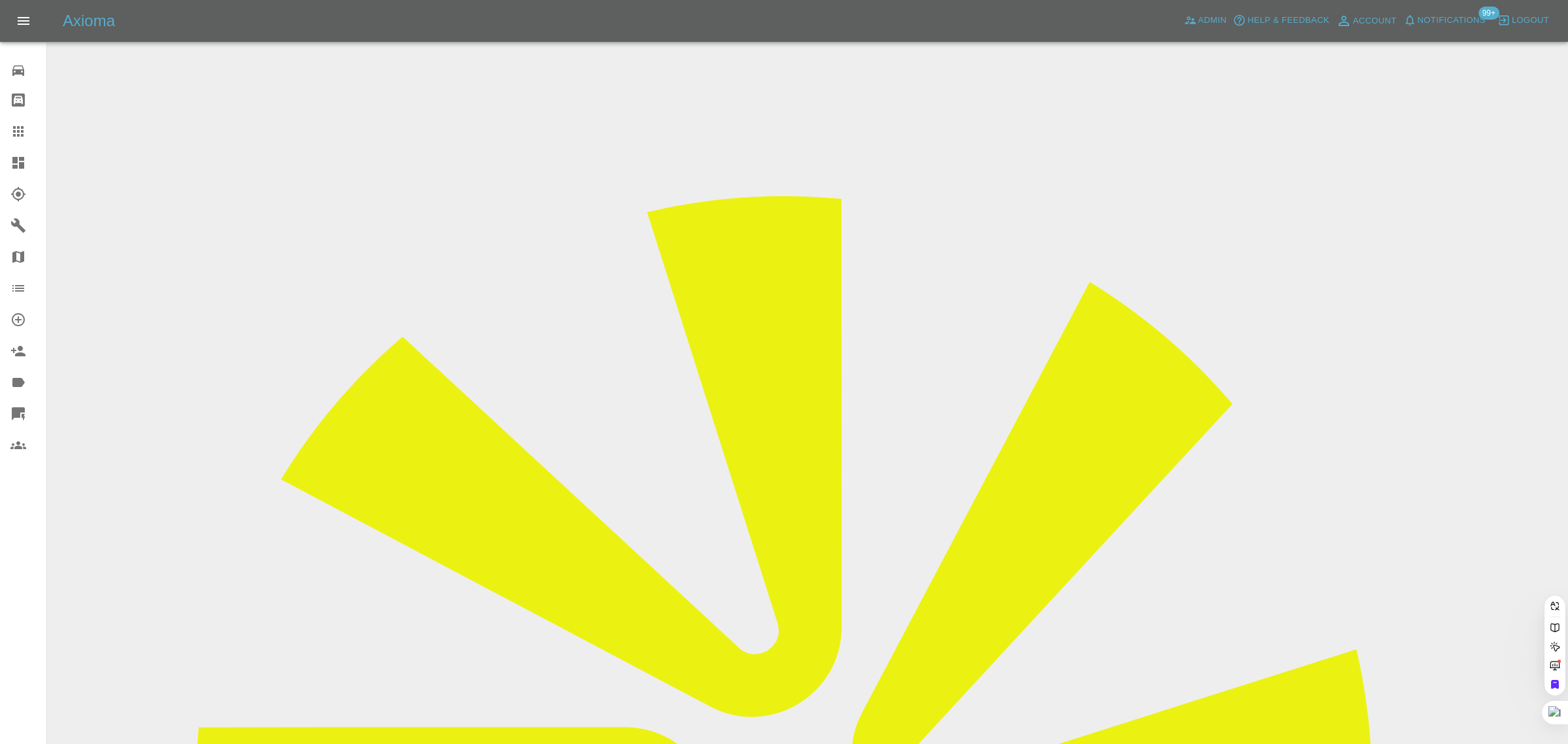
paste input "[EMAIL_ADDRESS][DOMAIN_NAME]"
type input "[EMAIL_ADDRESS][DOMAIN_NAME]"
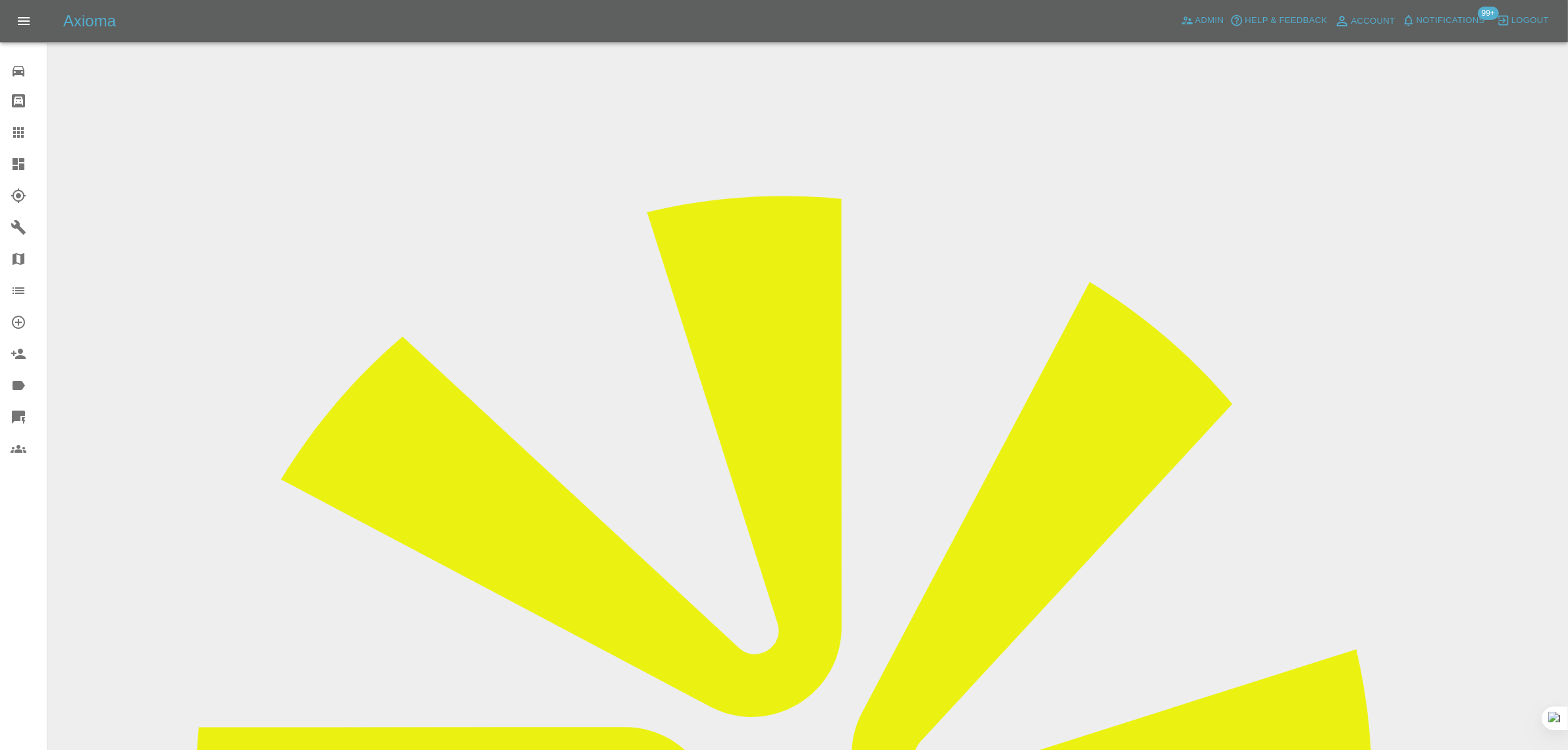
drag, startPoint x: 767, startPoint y: 437, endPoint x: 917, endPoint y: 437, distance: 150.0
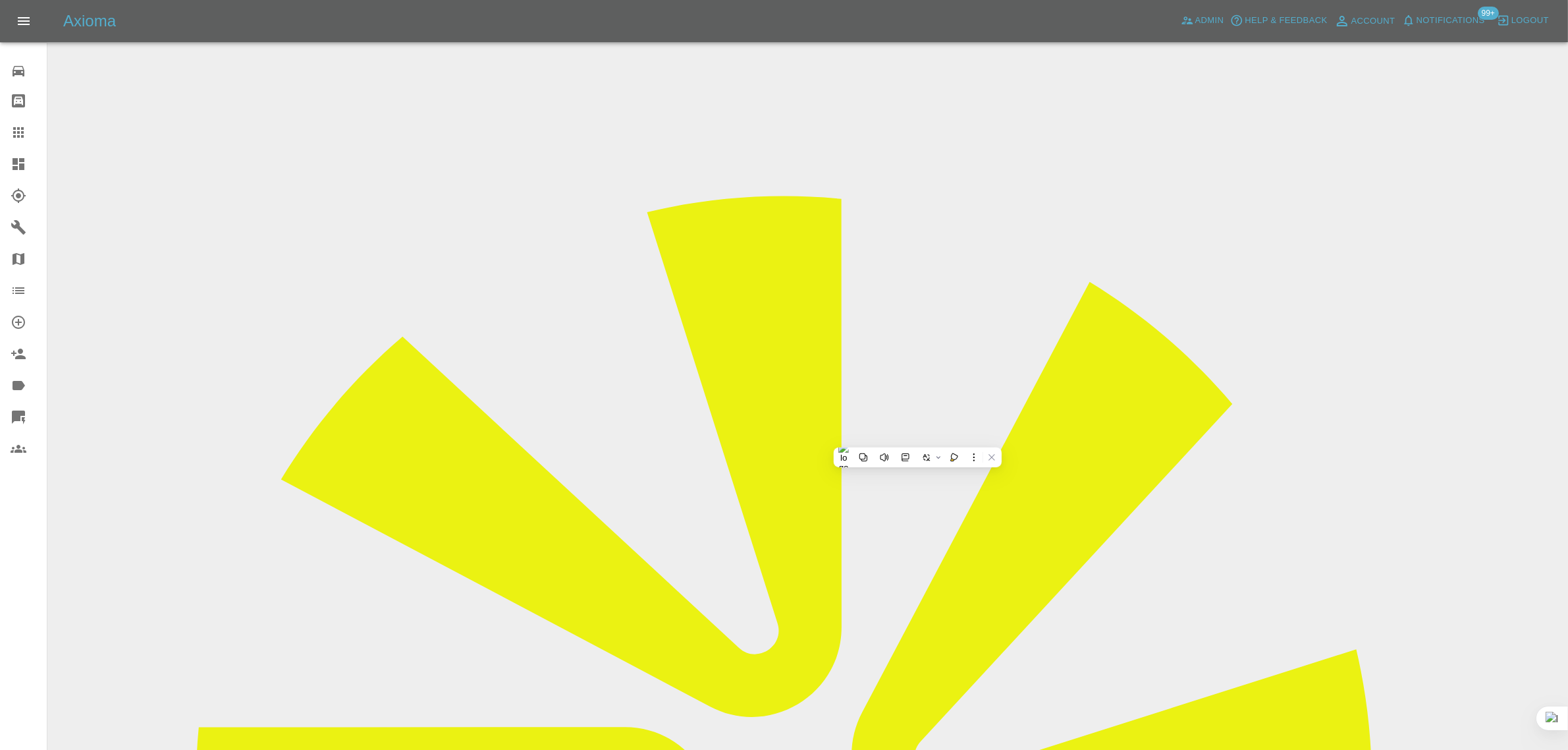
copy td "[EMAIL_ADDRESS][DOMAIN_NAME]"
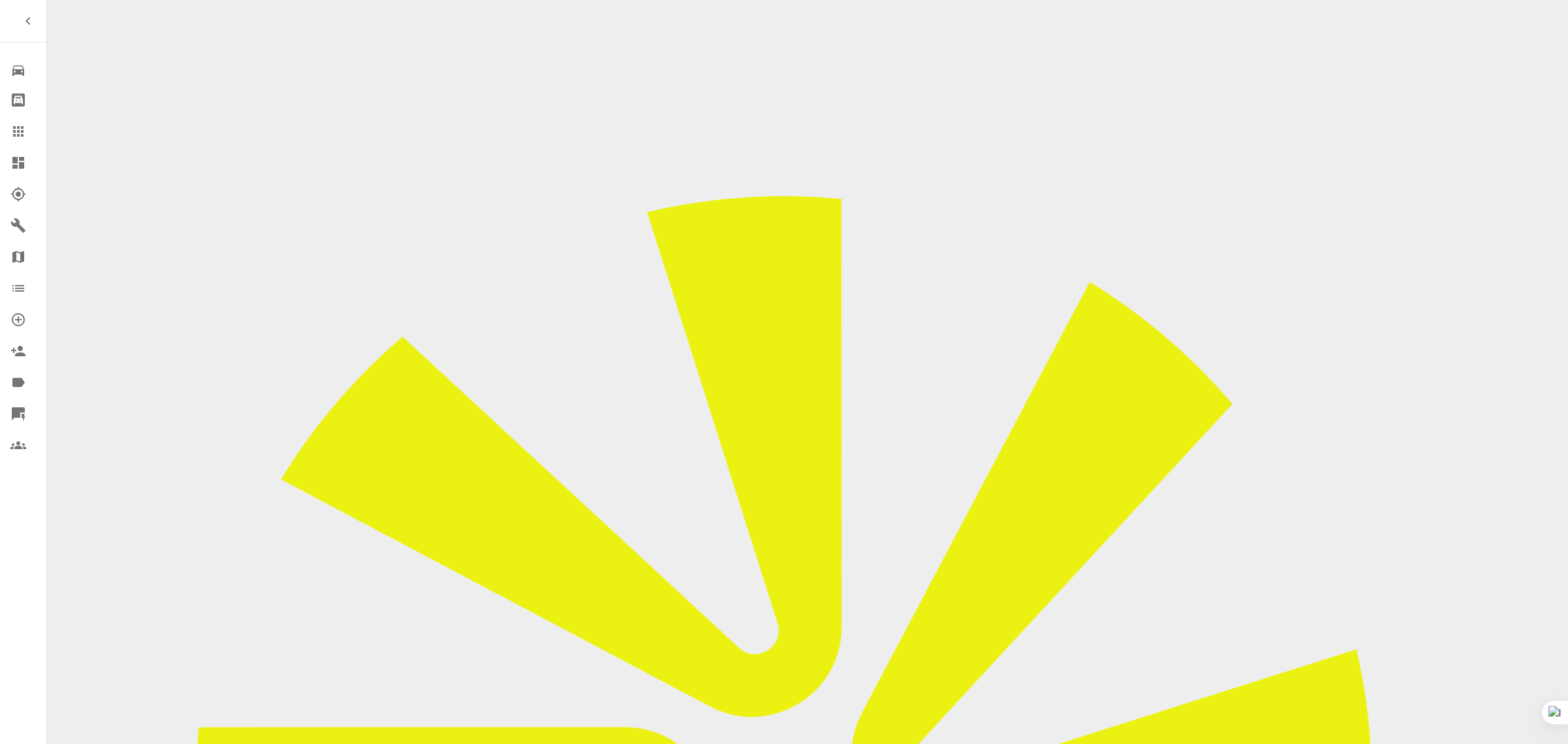
click at [21, 131] on icon at bounding box center [18, 131] width 10 height 10
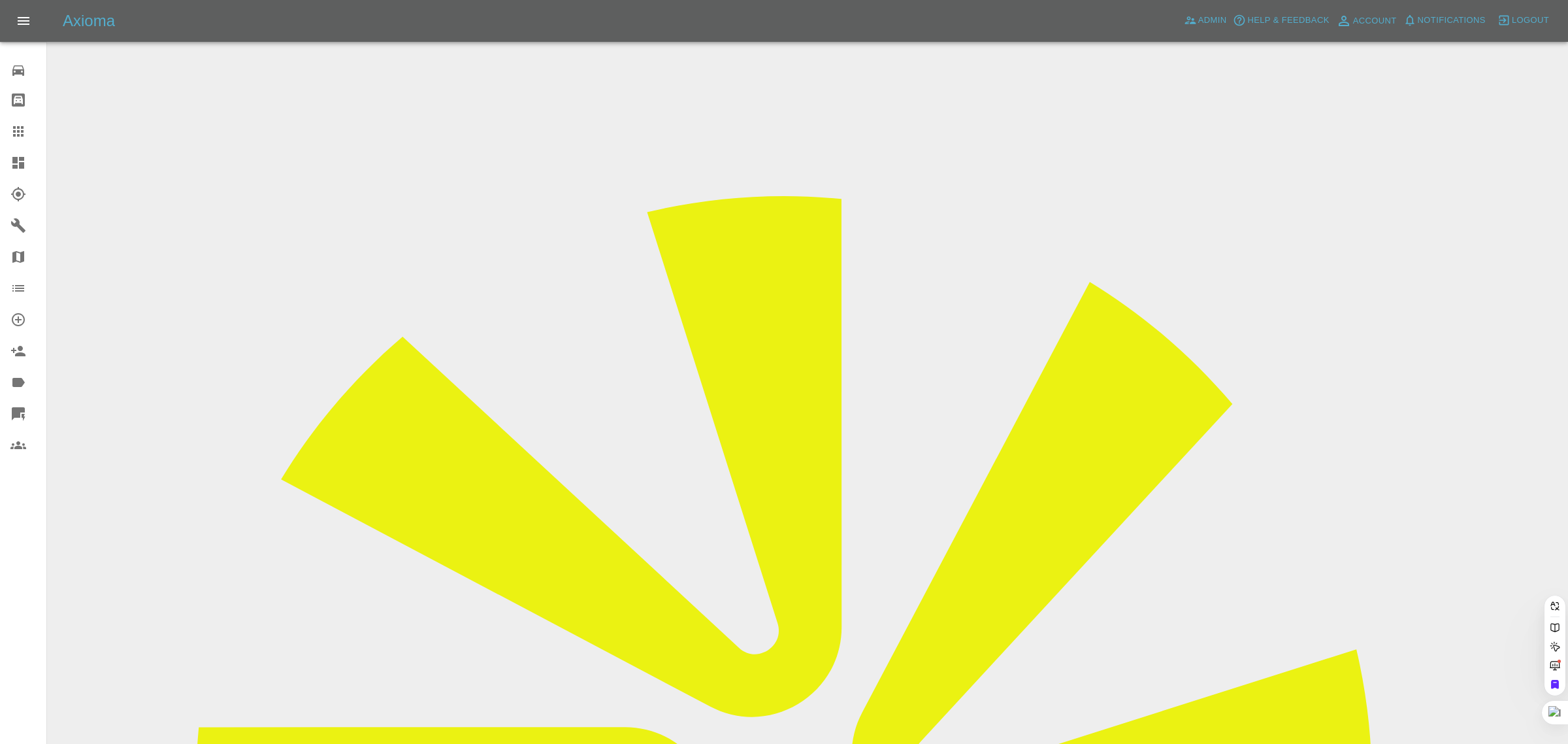
drag, startPoint x: 651, startPoint y: 413, endPoint x: 758, endPoint y: 405, distance: 107.3
paste input "ambrazaitisx@gmail.com"
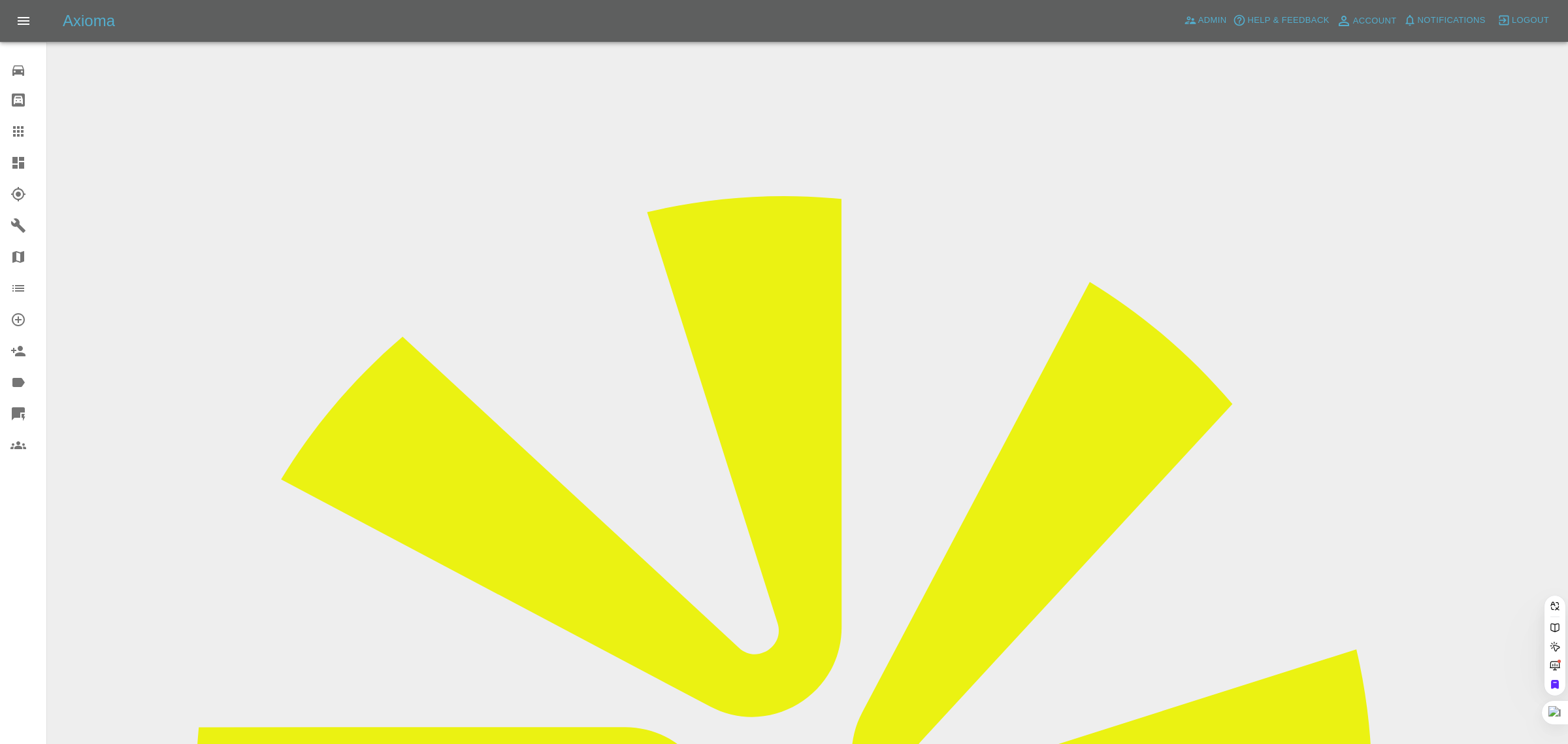
type input "ambrazaitisx@gmail.com"
click at [20, 519] on div "0 Repair home Bodyshop home Claims Dashboard Explorer Garages Map Organization …" at bounding box center [23, 372] width 47 height 744
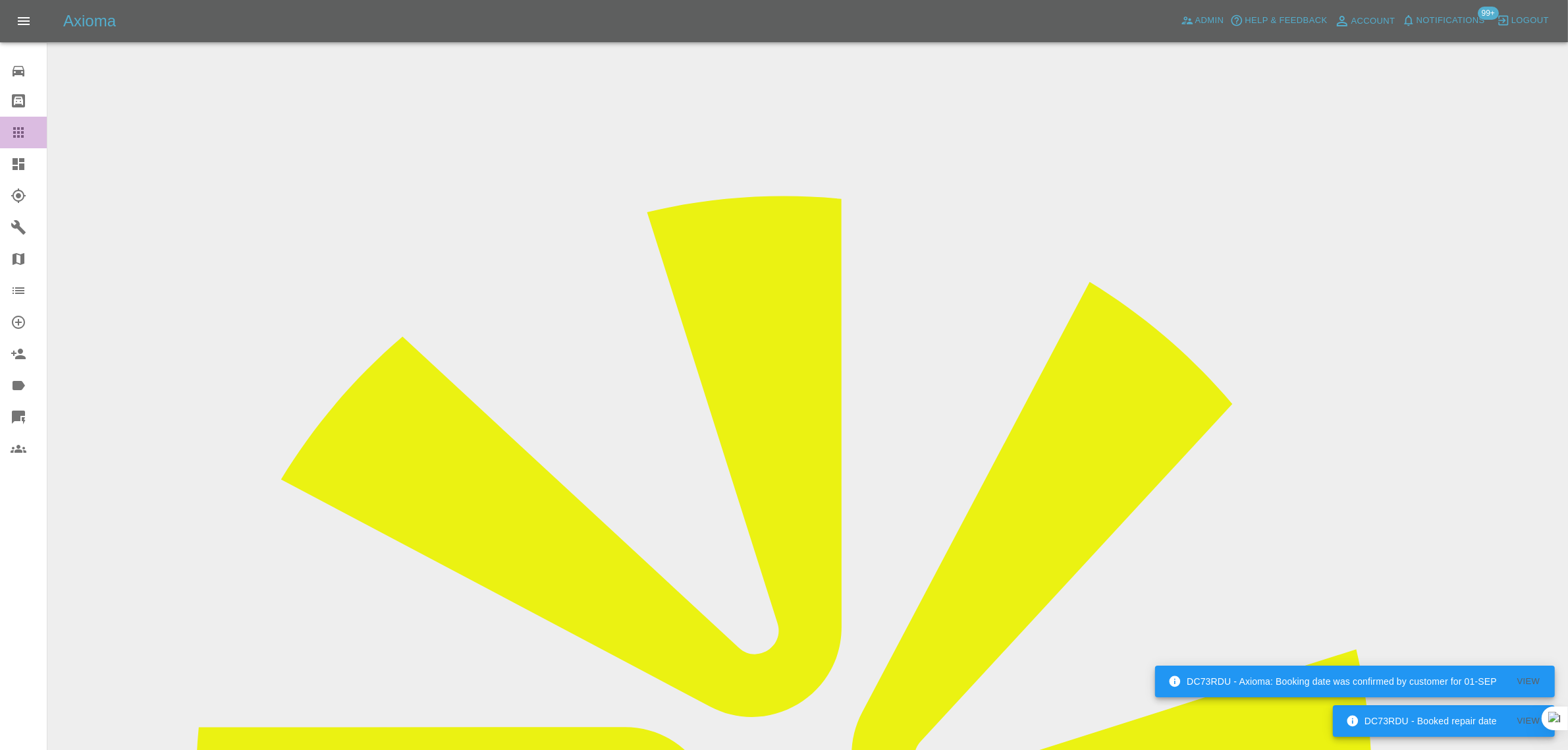
click at [13, 126] on icon at bounding box center [18, 132] width 16 height 16
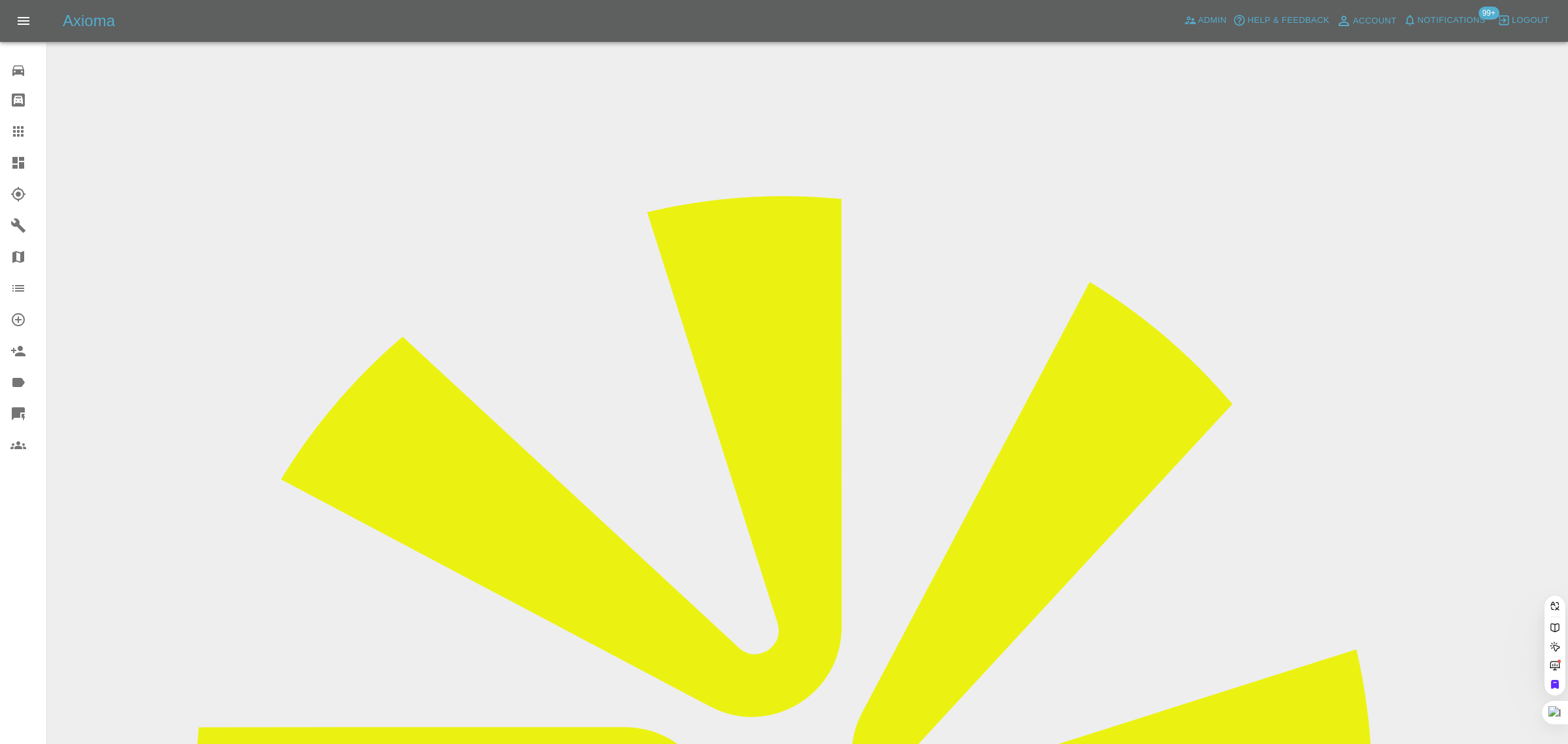
paste input "simonmcwilliam@hotmail.com"
type input "simonmcwilliam@hotmail.co"
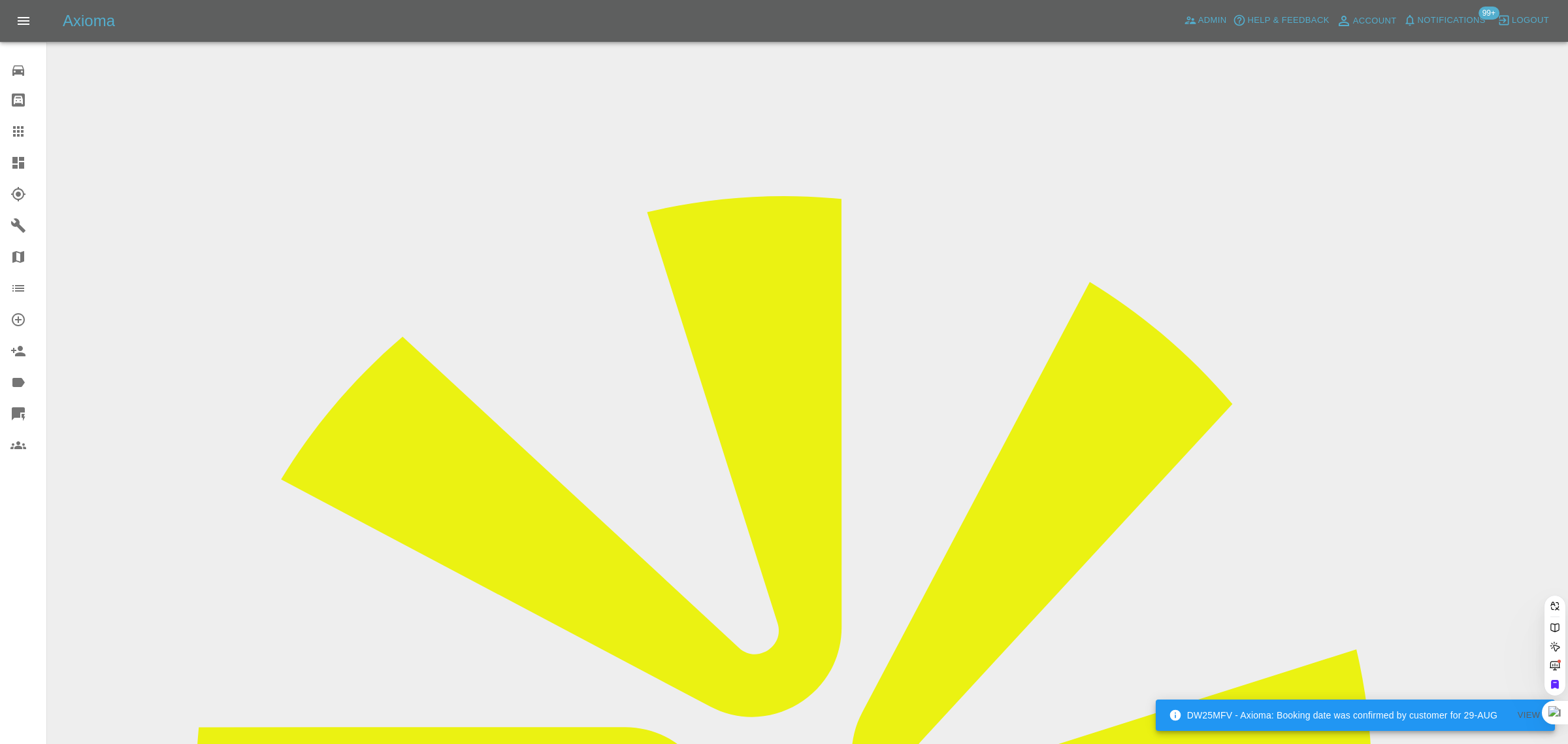
scroll to position [0, 28]
click at [21, 559] on div "0 Repair home Bodyshop home Claims Dashboard Explorer Garages Map Organization …" at bounding box center [23, 372] width 47 height 744
